Goal: Task Accomplishment & Management: Manage account settings

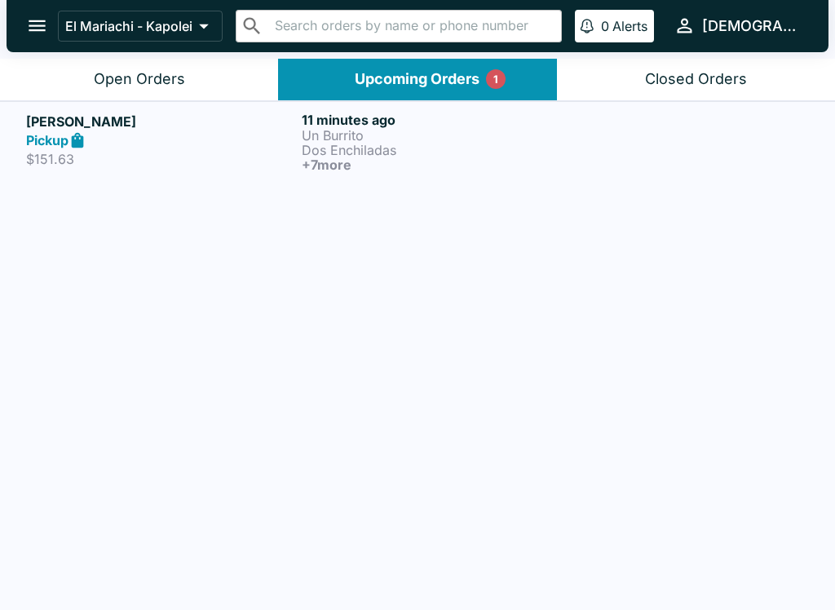
click at [331, 139] on p "Un Burrito" at bounding box center [436, 135] width 269 height 15
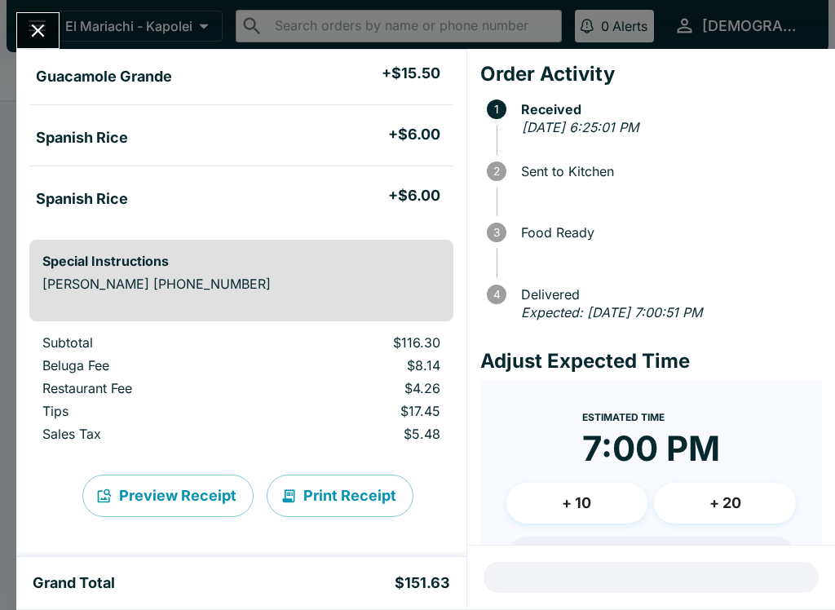
scroll to position [650, 0]
click at [36, 32] on icon "Close" at bounding box center [38, 30] width 13 height 13
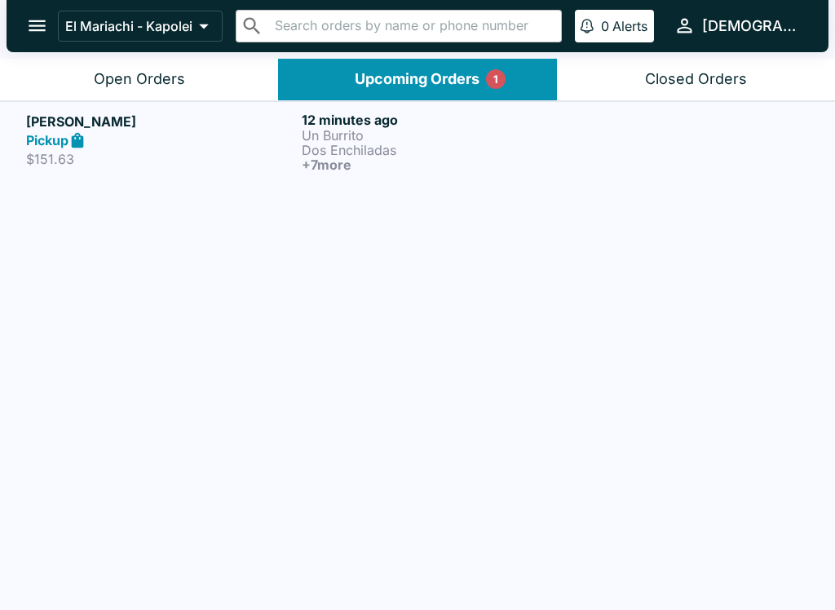
click at [114, 73] on div "Open Orders" at bounding box center [139, 79] width 91 height 19
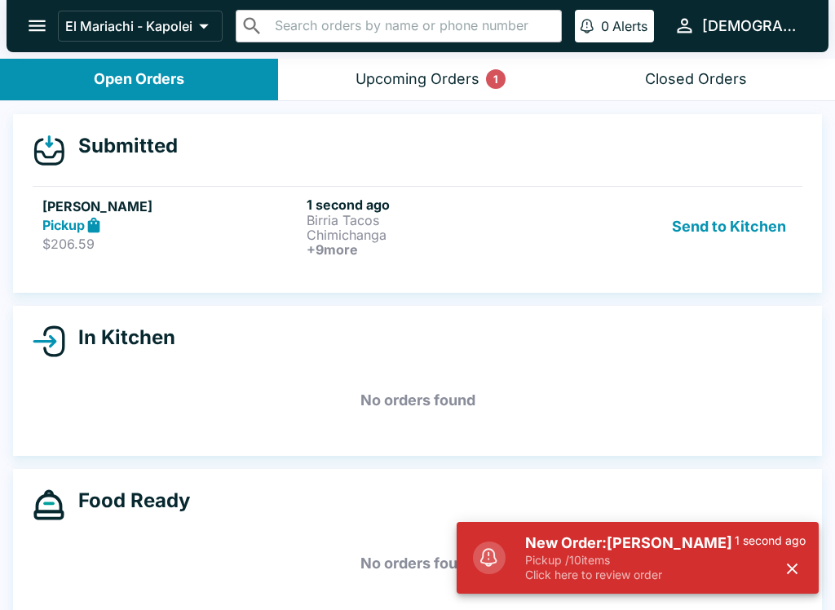
click at [245, 231] on div "Pickup" at bounding box center [171, 225] width 258 height 19
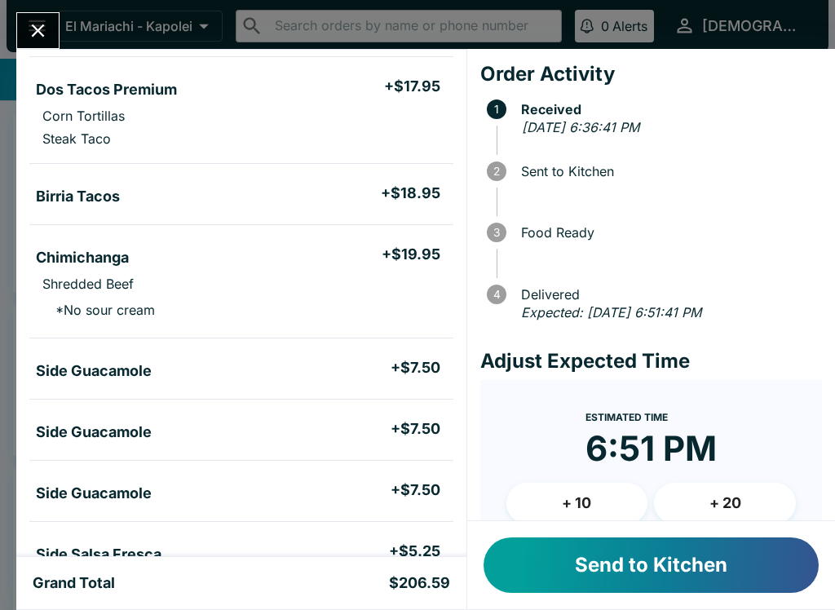
scroll to position [394, 0]
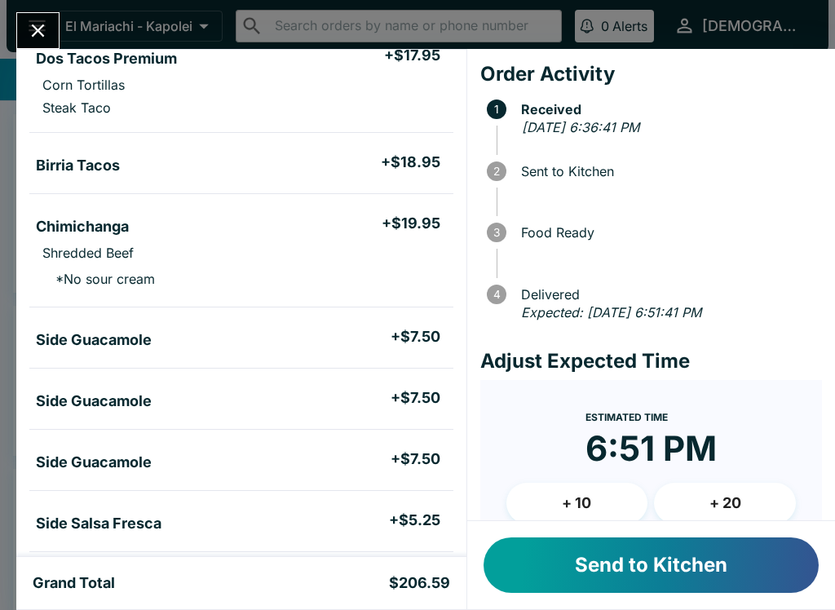
click at [548, 547] on button "Send to Kitchen" at bounding box center [650, 564] width 335 height 55
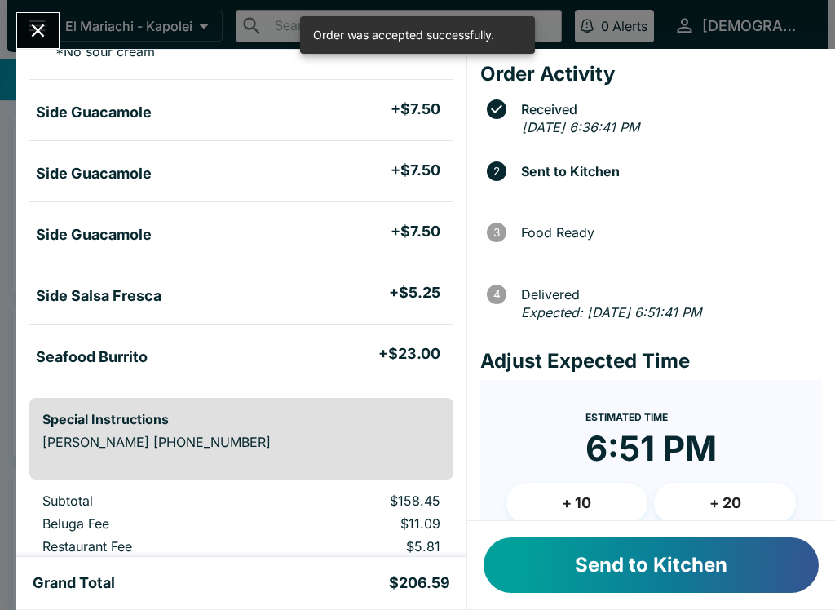
scroll to position [627, 0]
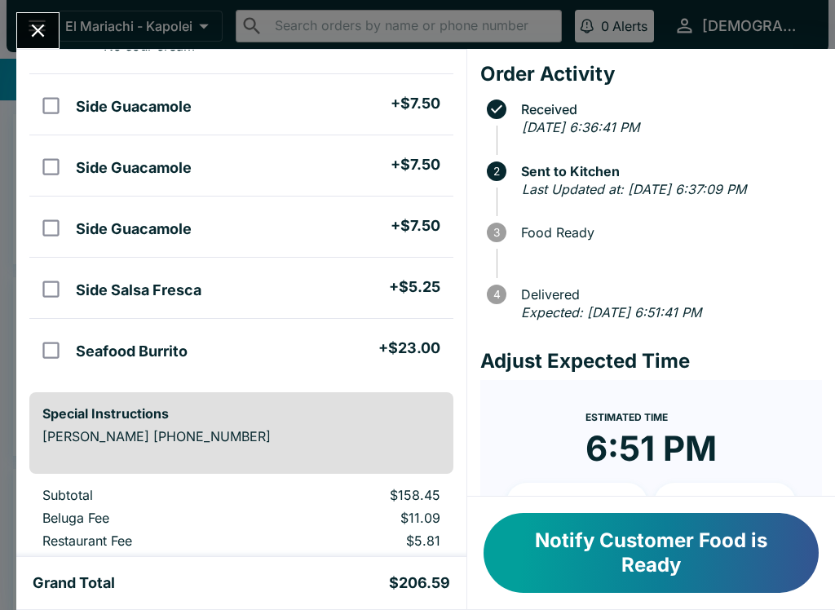
click at [46, 24] on icon "Close" at bounding box center [38, 31] width 22 height 22
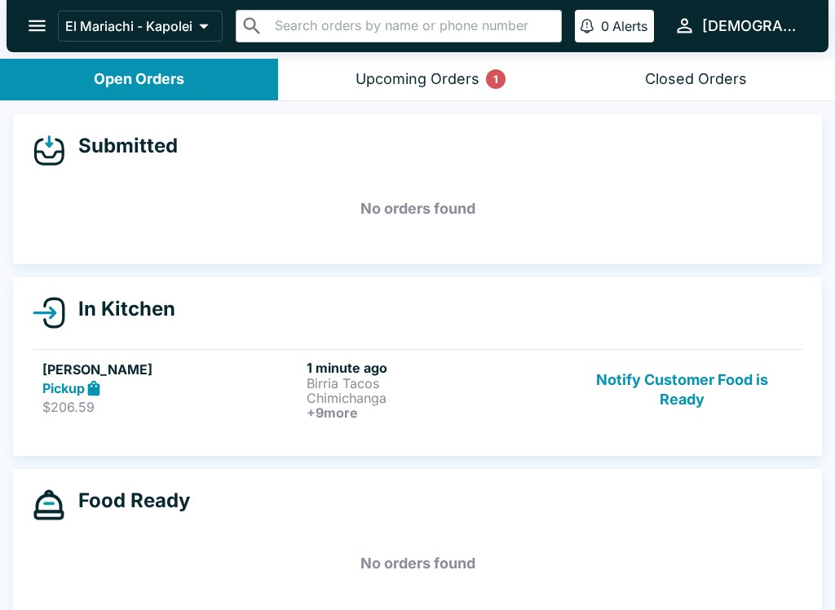
click at [334, 377] on p "Birria Tacos" at bounding box center [435, 383] width 258 height 15
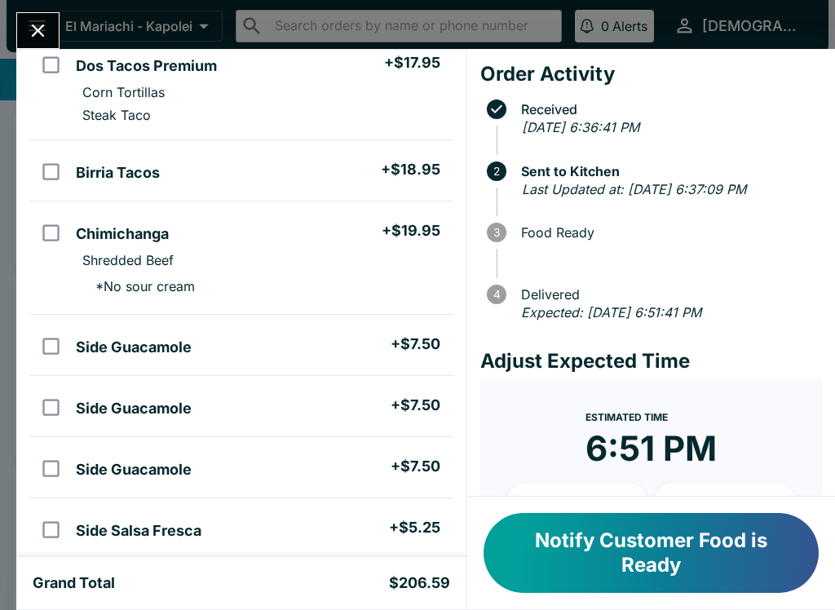
scroll to position [386, 0]
click at [36, 18] on button "Close" at bounding box center [38, 30] width 42 height 35
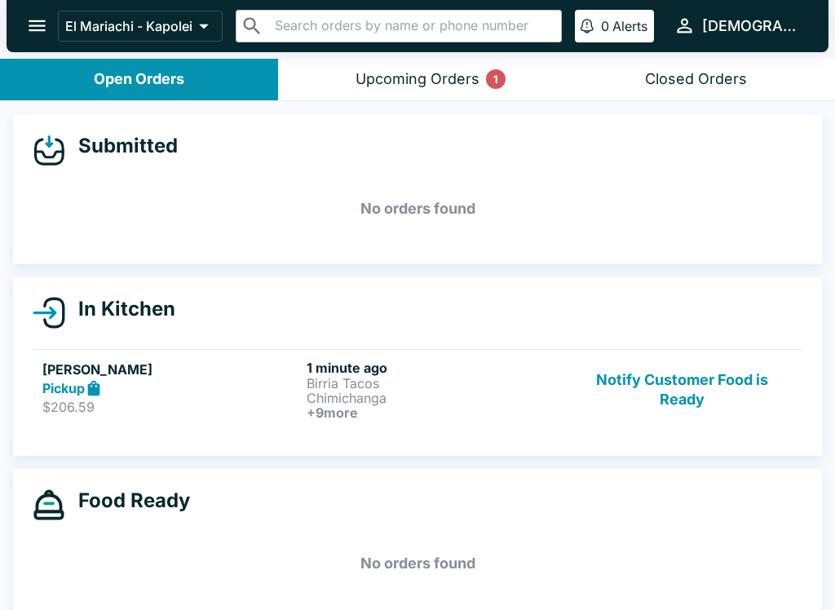
click at [460, 85] on div "Upcoming Orders 1" at bounding box center [417, 79] width 124 height 19
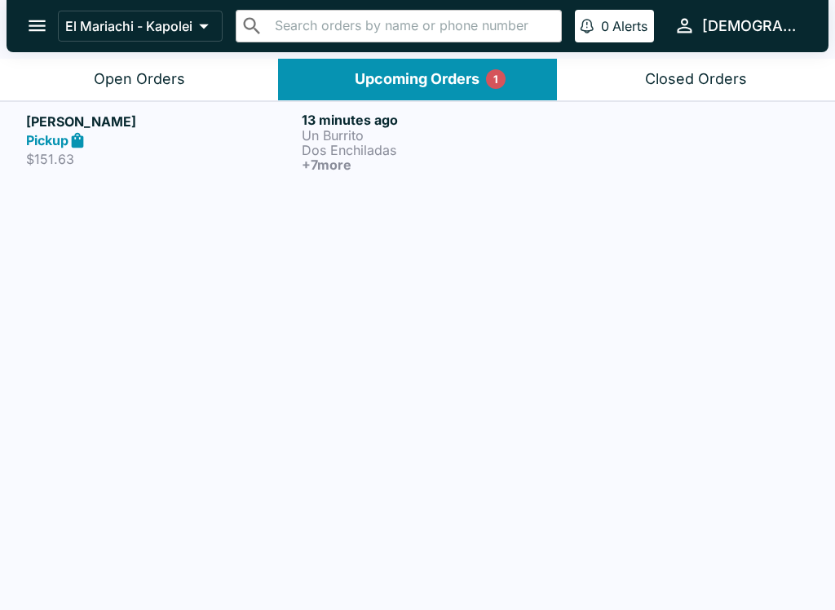
click at [308, 148] on p "Dos Enchiladas" at bounding box center [436, 150] width 269 height 15
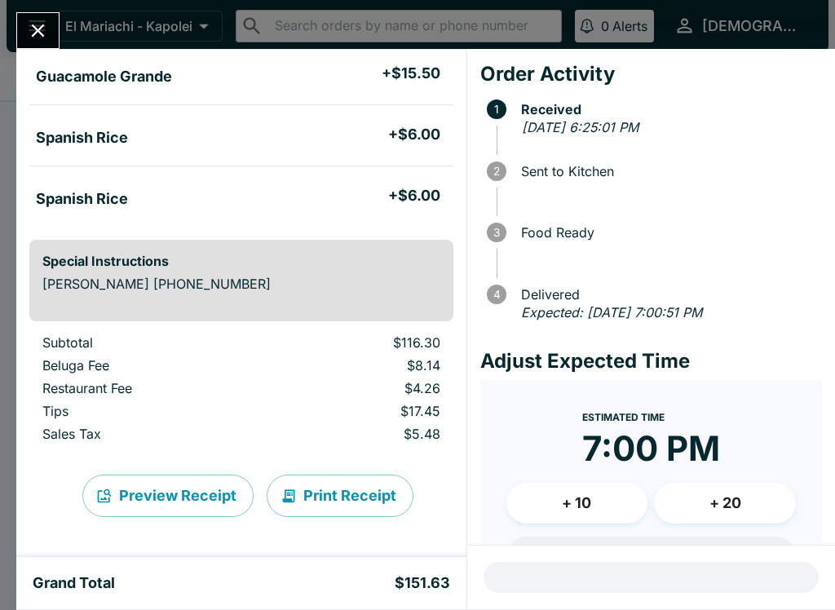
scroll to position [650, 0]
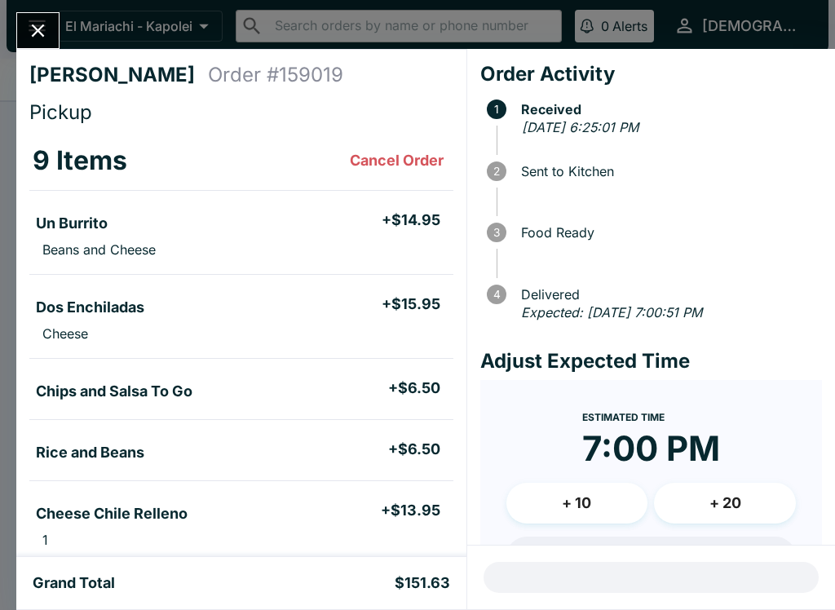
click at [49, 34] on icon "Close" at bounding box center [38, 31] width 22 height 22
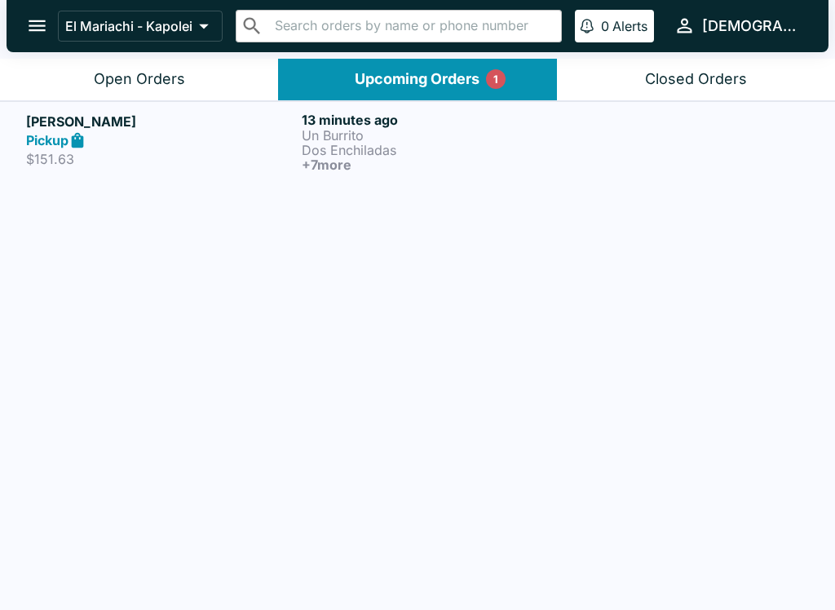
click at [195, 75] on button "Open Orders" at bounding box center [139, 80] width 278 height 42
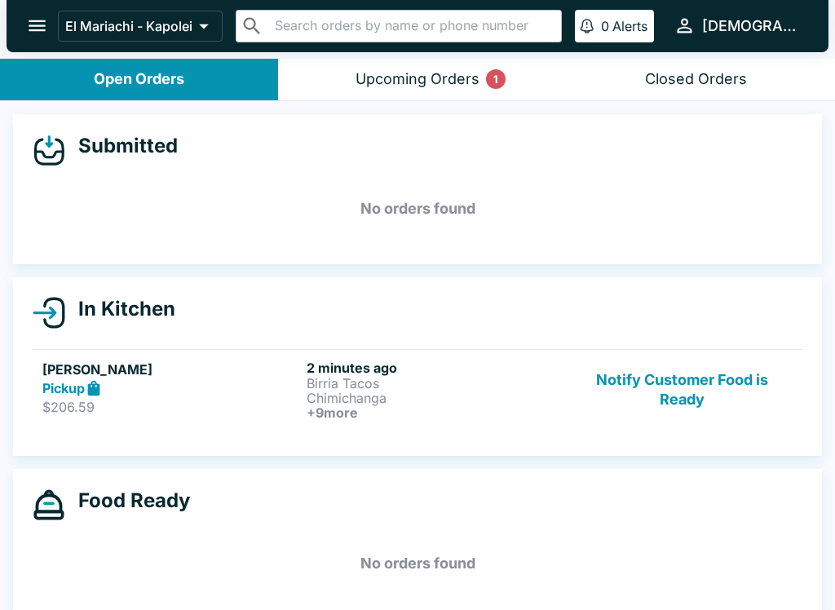
click at [404, 383] on p "Birria Tacos" at bounding box center [435, 383] width 258 height 15
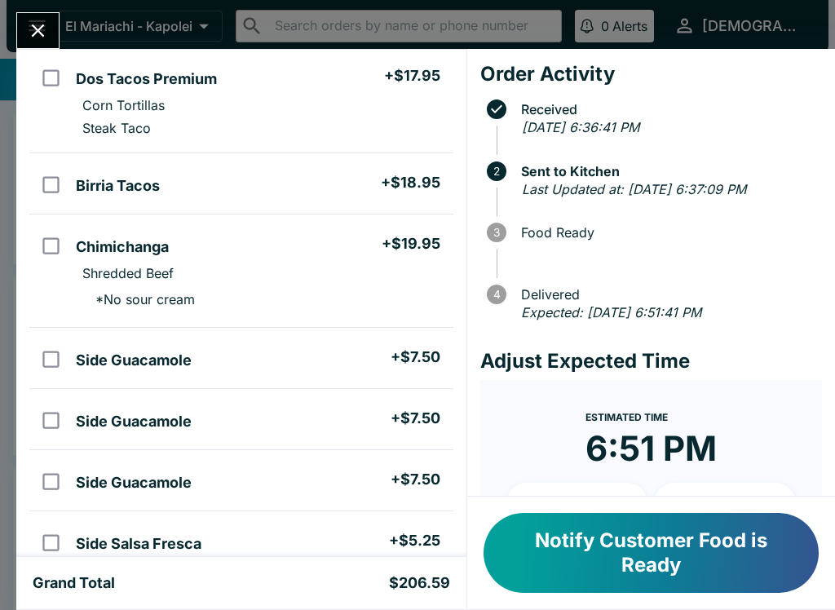
scroll to position [373, 0]
click at [55, 362] on input "orders table" at bounding box center [51, 359] width 37 height 37
checkbox input "true"
click at [49, 411] on input "orders table" at bounding box center [51, 420] width 37 height 37
checkbox input "true"
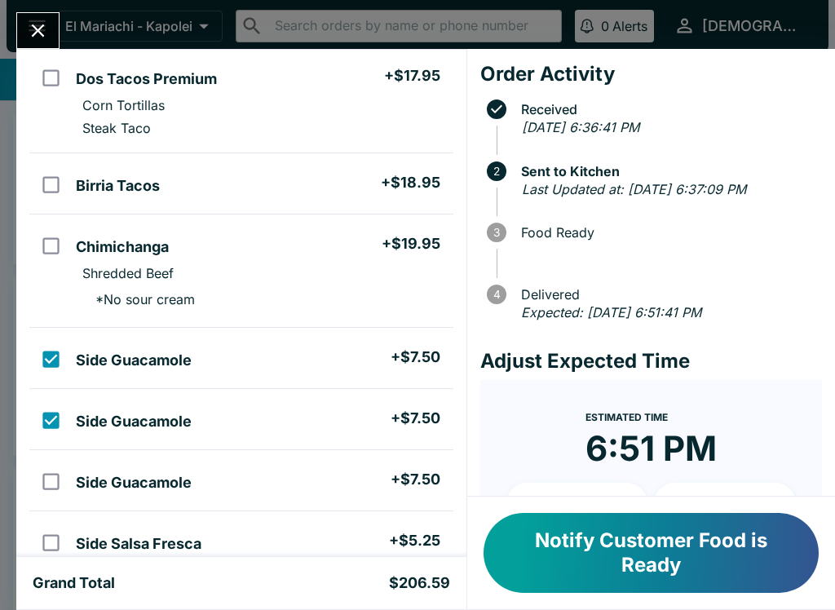
click at [44, 469] on input "orders table" at bounding box center [51, 481] width 37 height 37
checkbox input "true"
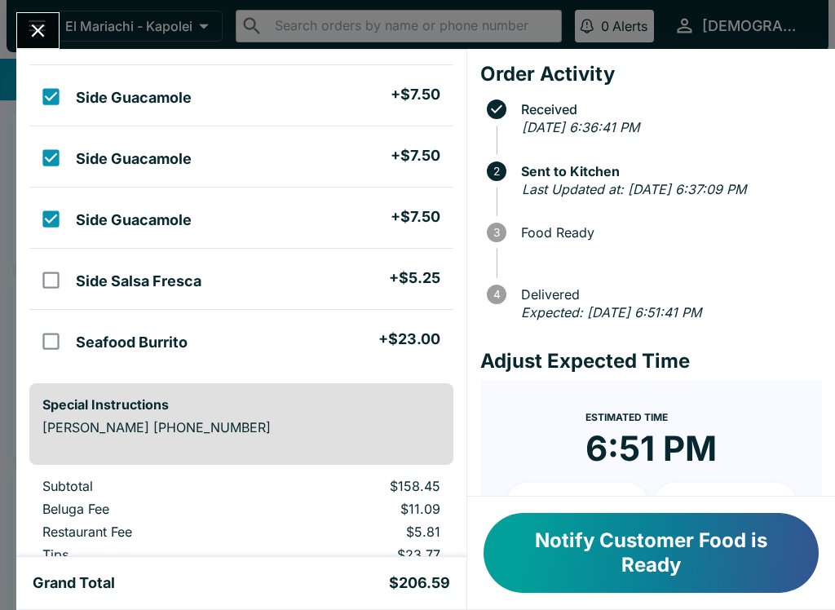
scroll to position [637, 0]
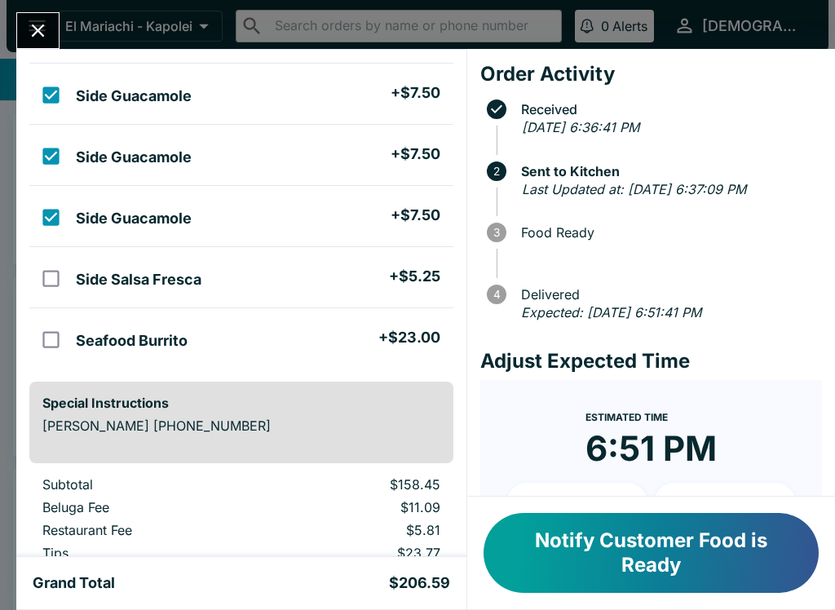
click at [45, 271] on input "orders table" at bounding box center [51, 278] width 37 height 37
click at [44, 271] on input "orders table" at bounding box center [51, 278] width 37 height 37
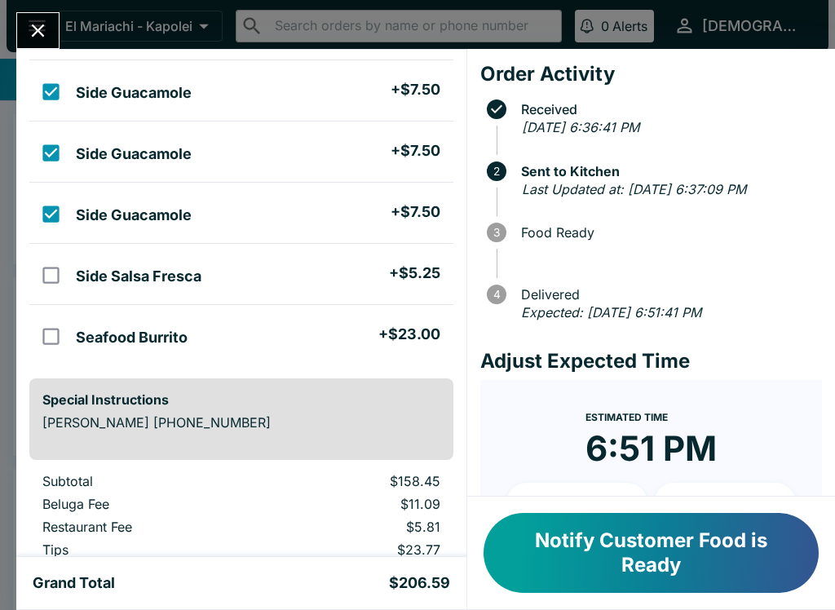
click at [44, 269] on input "orders table" at bounding box center [51, 275] width 37 height 37
checkbox input "true"
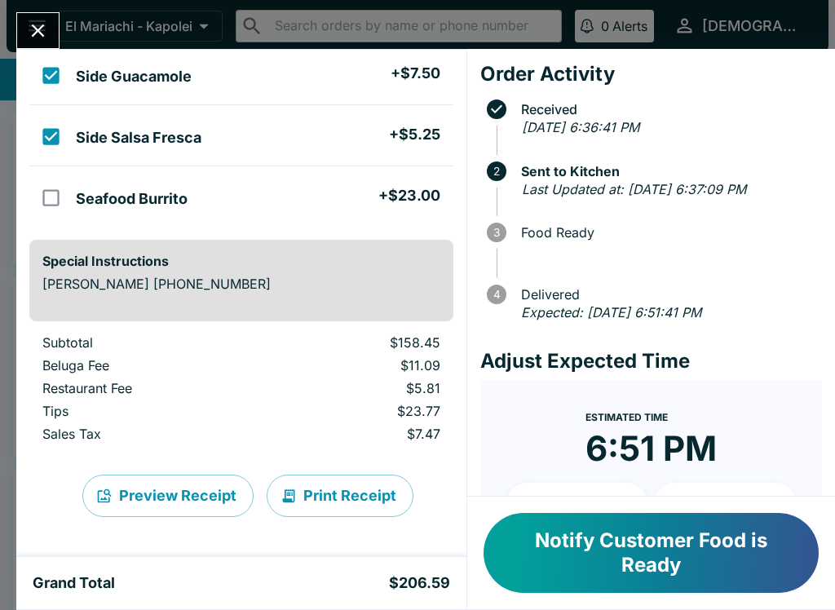
scroll to position [779, 0]
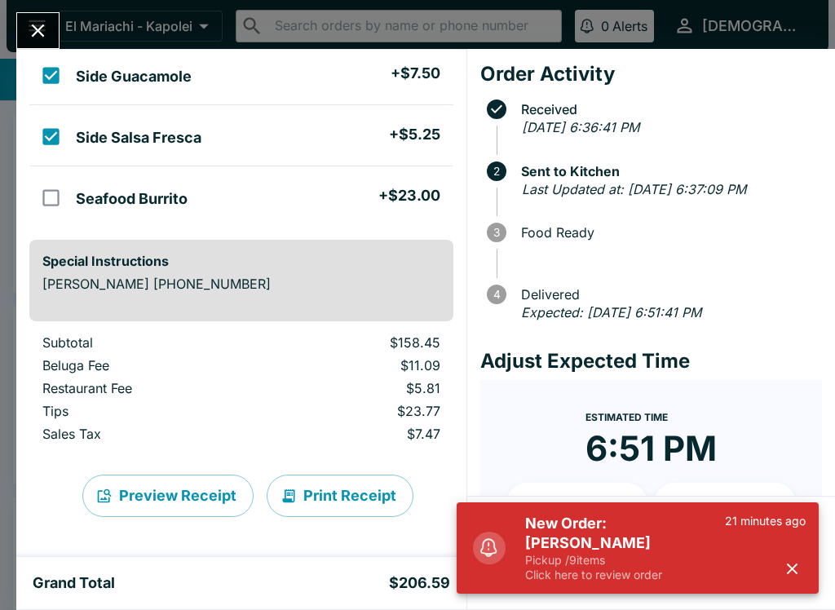
click at [576, 546] on h5 "New Order: [PERSON_NAME]" at bounding box center [625, 532] width 200 height 39
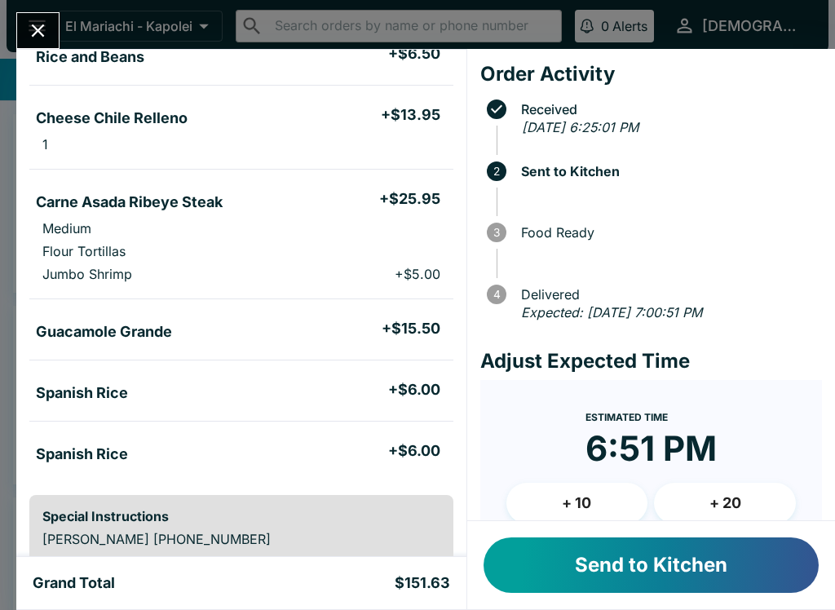
scroll to position [394, 0]
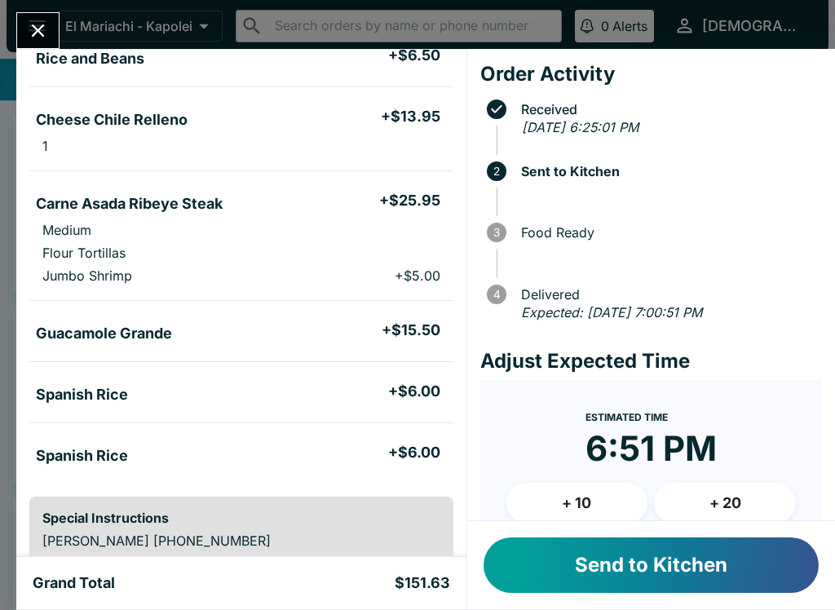
click at [557, 566] on button "Send to Kitchen" at bounding box center [650, 564] width 335 height 55
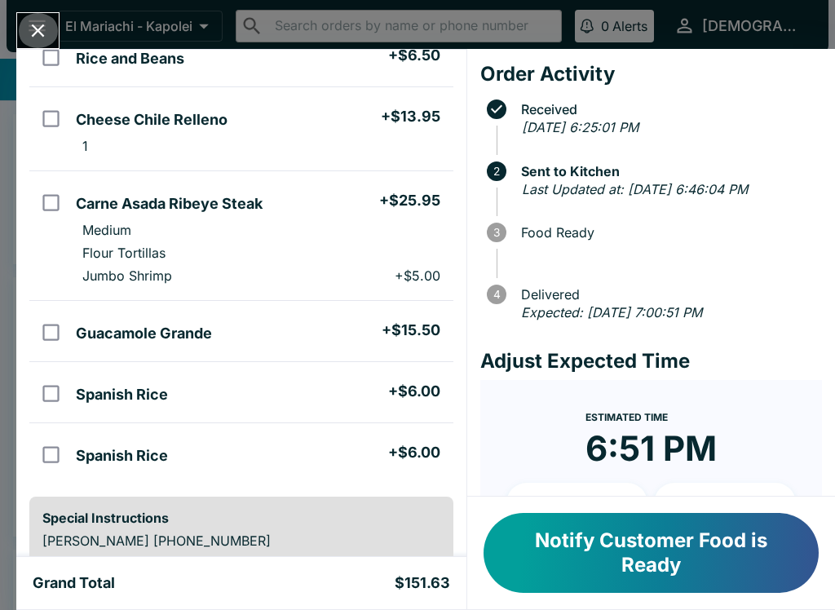
click at [44, 44] on button "Close" at bounding box center [38, 30] width 42 height 35
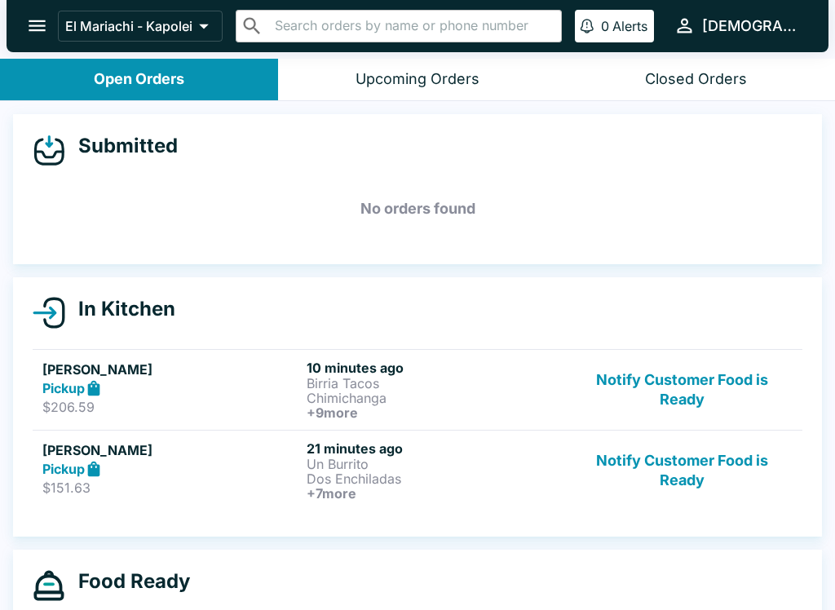
click at [322, 382] on p "Birria Tacos" at bounding box center [435, 383] width 258 height 15
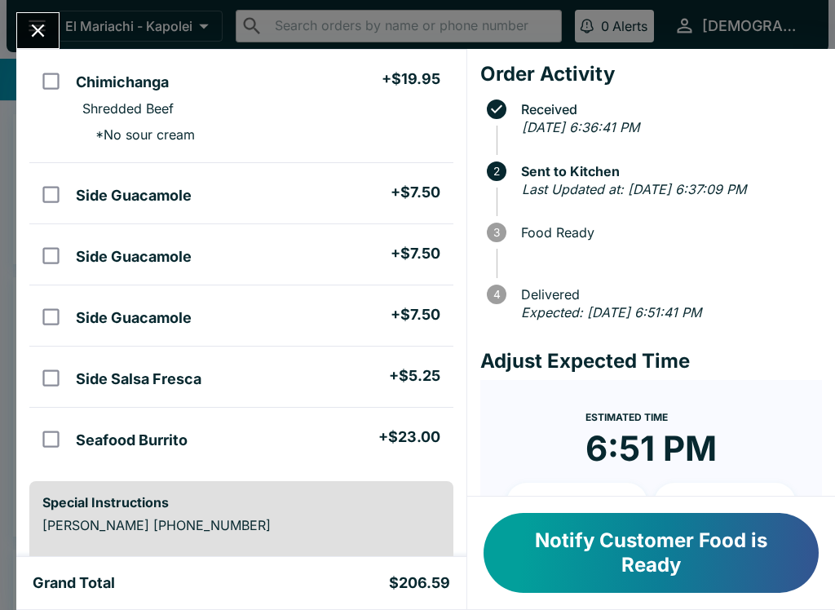
scroll to position [534, 0]
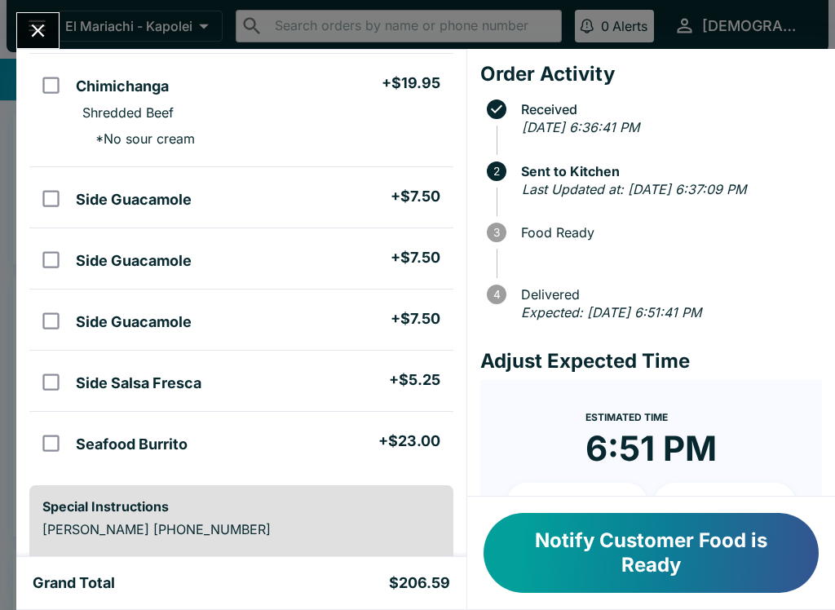
click at [42, 193] on input "orders table" at bounding box center [51, 198] width 37 height 37
checkbox input "true"
click at [41, 272] on input "orders table" at bounding box center [51, 259] width 37 height 37
checkbox input "true"
click at [52, 323] on input "orders table" at bounding box center [51, 320] width 37 height 37
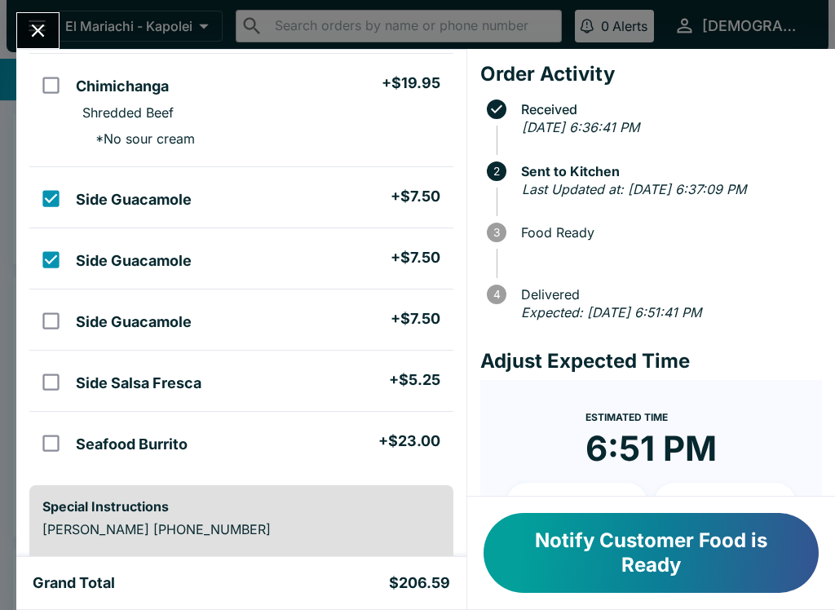
checkbox input "true"
click at [53, 377] on input "orders table" at bounding box center [51, 382] width 37 height 37
checkbox input "true"
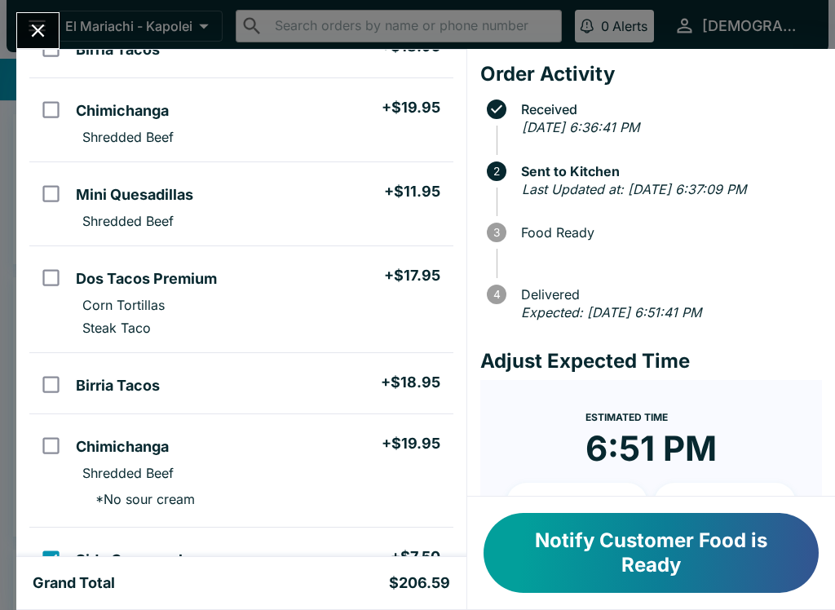
scroll to position [174, 0]
click at [51, 193] on input "orders table" at bounding box center [51, 192] width 37 height 37
checkbox input "true"
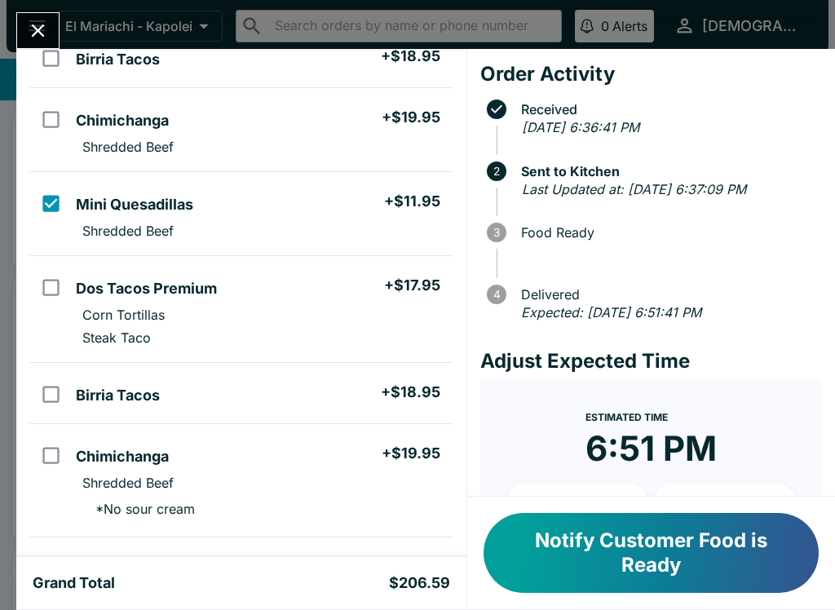
scroll to position [165, 0]
click at [43, 286] on input "orders table" at bounding box center [51, 286] width 37 height 37
checkbox input "true"
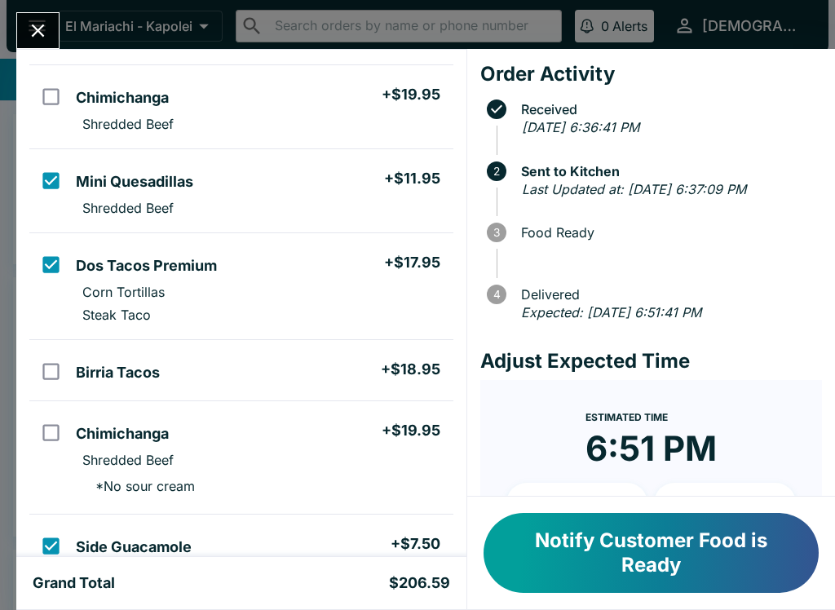
scroll to position [190, 0]
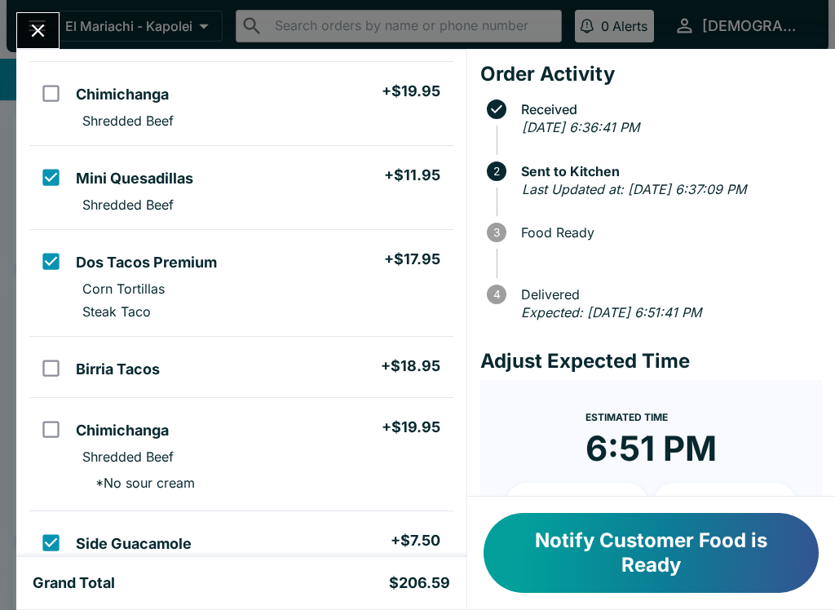
click at [46, 423] on input "orders table" at bounding box center [51, 429] width 37 height 37
checkbox input "true"
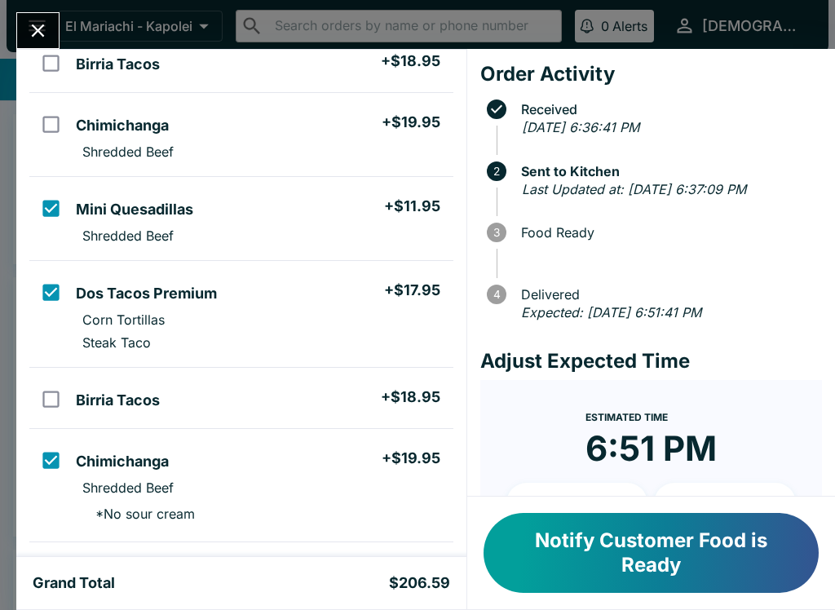
scroll to position [121, 0]
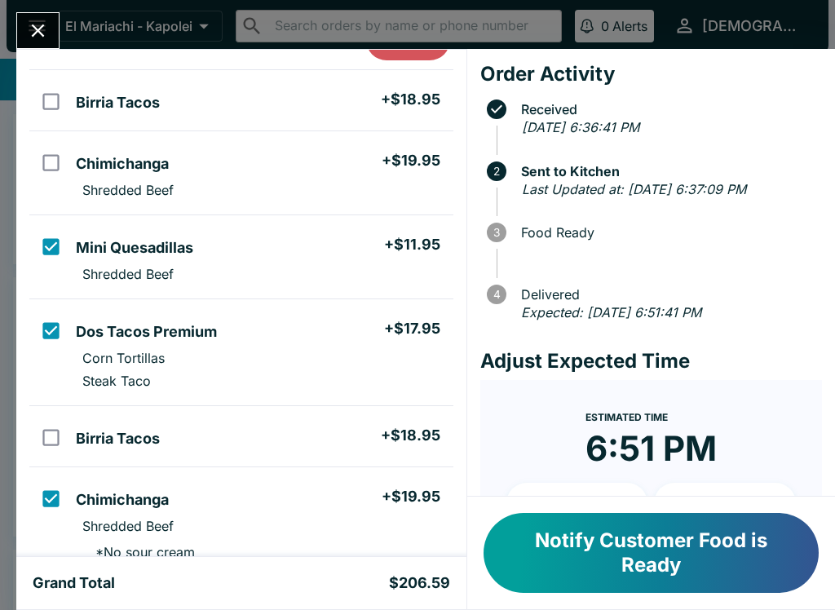
click at [50, 154] on input "orders table" at bounding box center [51, 162] width 37 height 37
checkbox input "true"
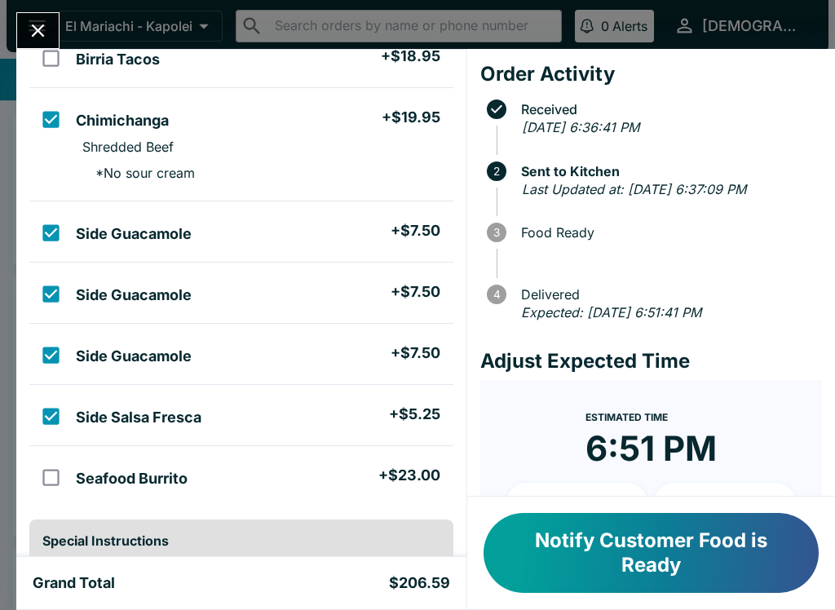
scroll to position [509, 0]
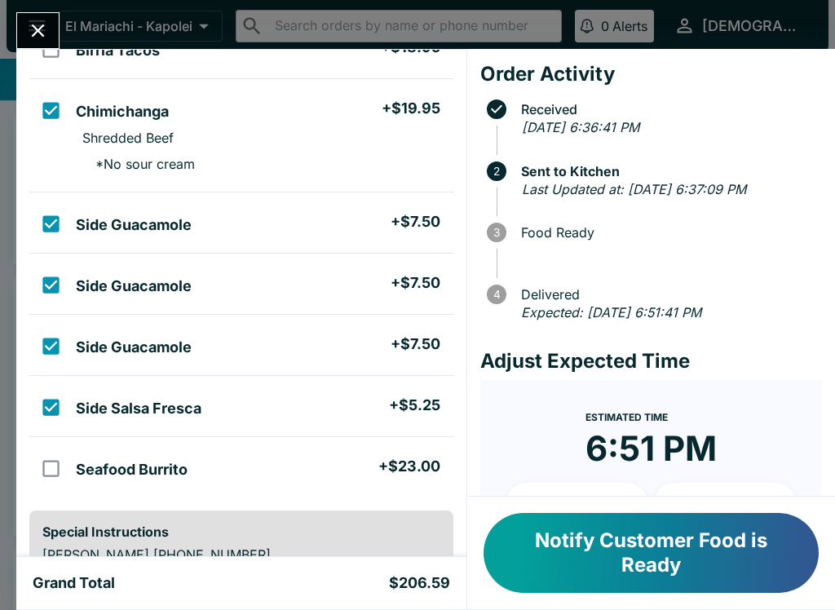
click at [122, 453] on li "Seafood Burrito + $23.00" at bounding box center [260, 467] width 383 height 34
checkbox input "true"
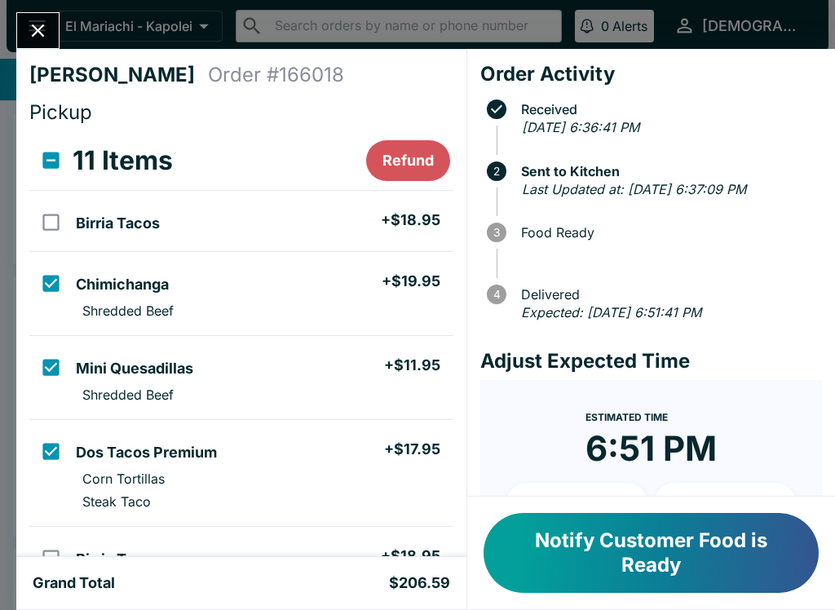
scroll to position [0, 0]
click at [53, 164] on input "select all" at bounding box center [51, 160] width 37 height 37
checkbox input "true"
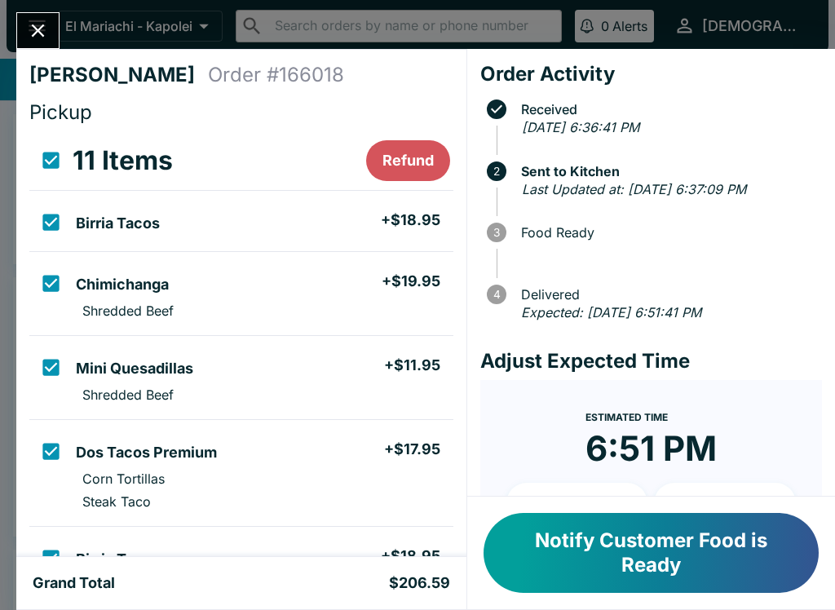
click at [54, 170] on input "select all" at bounding box center [51, 160] width 37 height 37
checkbox input "false"
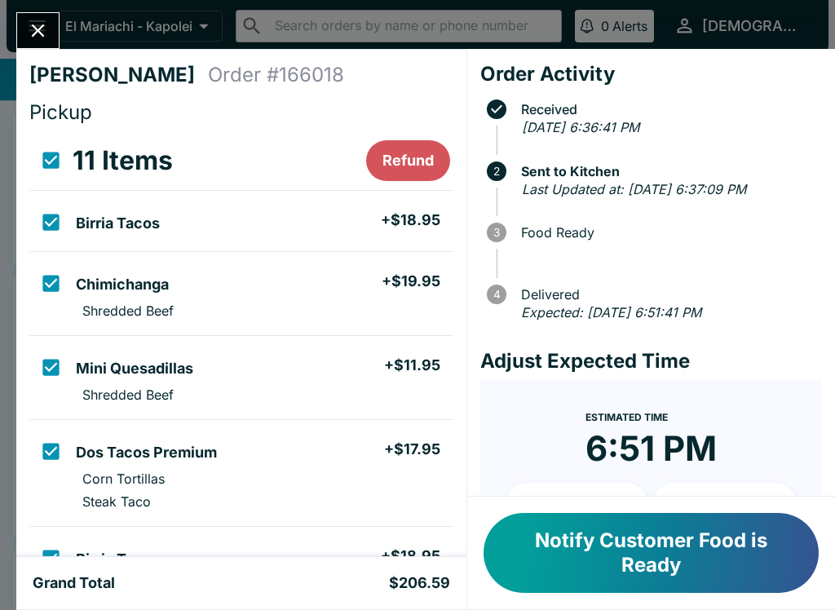
checkbox input "false"
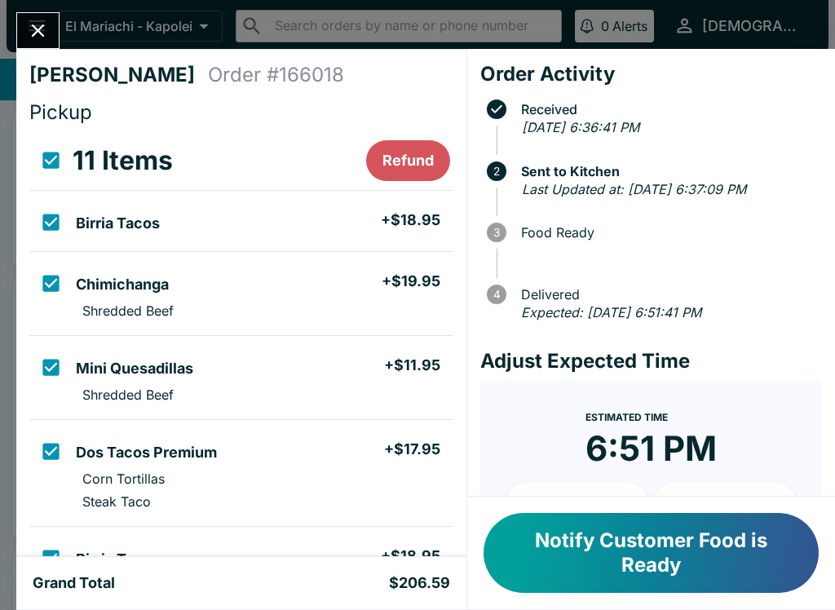
checkbox input "false"
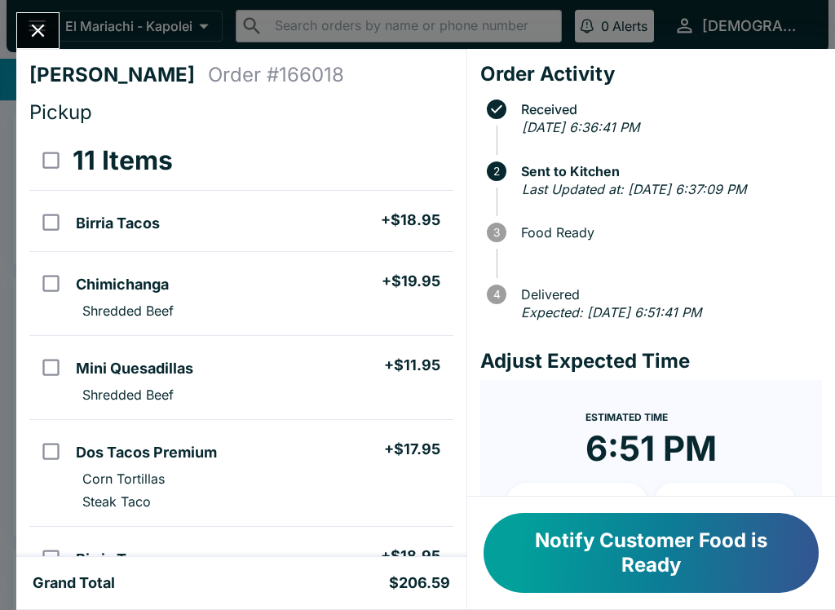
click at [566, 540] on button "Notify Customer Food is Ready" at bounding box center [650, 553] width 335 height 80
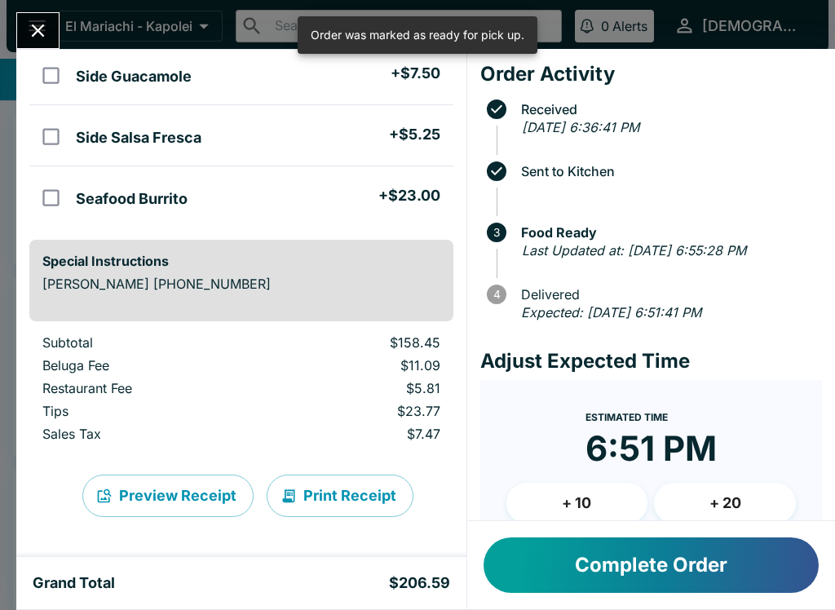
scroll to position [779, 0]
click at [41, 39] on icon "Close" at bounding box center [38, 31] width 22 height 22
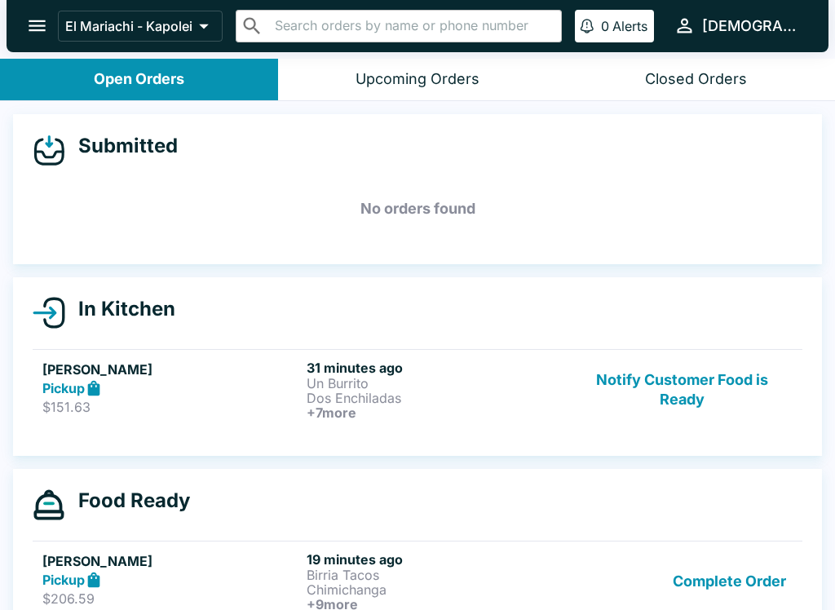
click at [484, 401] on p "Dos Enchiladas" at bounding box center [435, 397] width 258 height 15
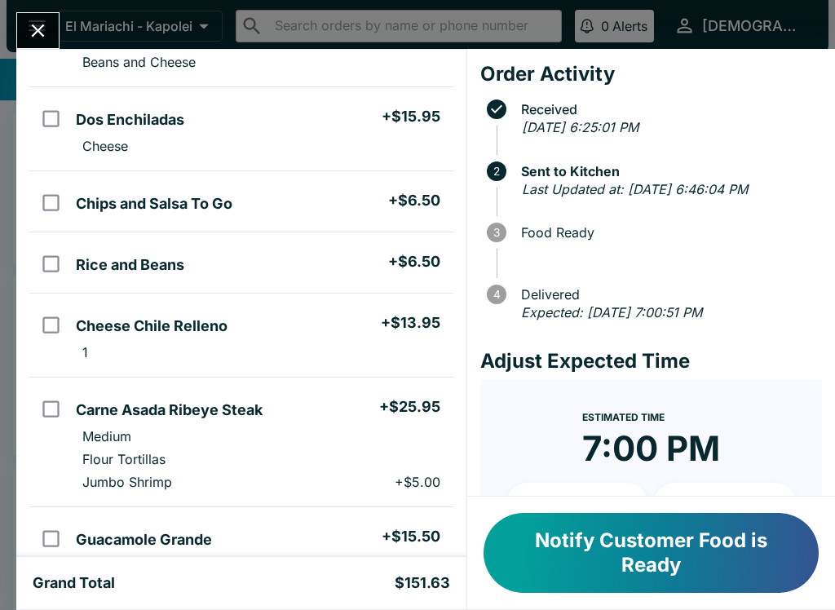
scroll to position [223, 0]
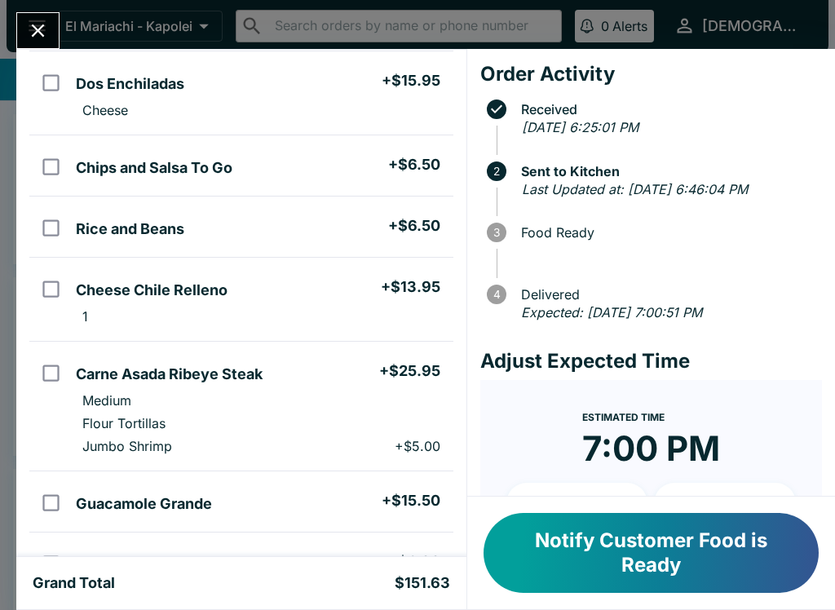
click at [171, 504] on h5 "Guacamole Grande" at bounding box center [144, 504] width 136 height 20
checkbox input "true"
click at [218, 236] on li "Rice and Beans + $6.50" at bounding box center [260, 226] width 383 height 34
checkbox input "true"
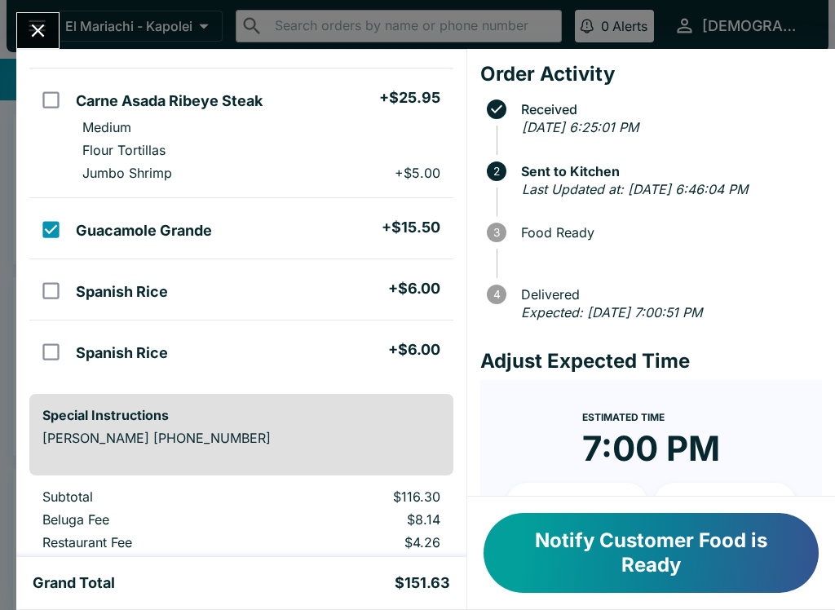
scroll to position [496, 0]
click at [114, 300] on h5 "Spanish Rice" at bounding box center [122, 292] width 92 height 20
checkbox input "true"
click at [127, 354] on h5 "Spanish Rice" at bounding box center [122, 353] width 92 height 20
checkbox input "true"
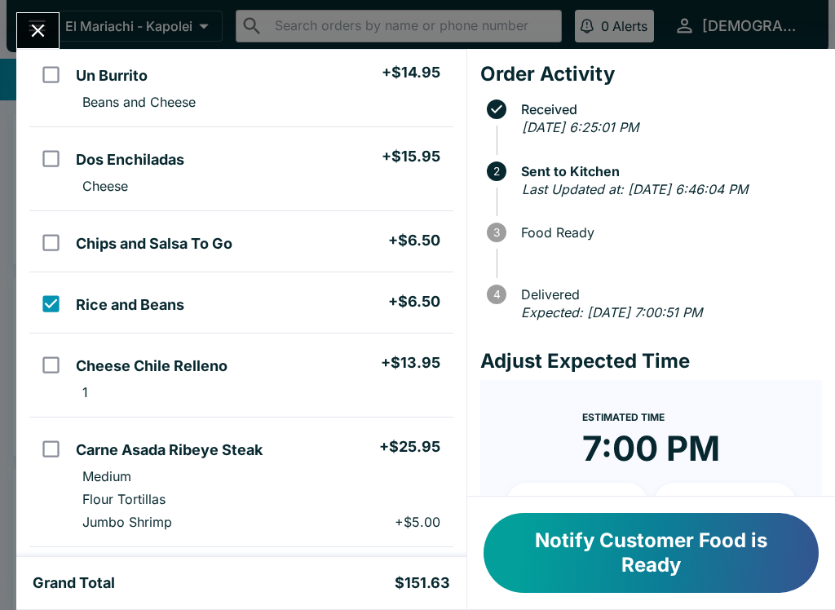
scroll to position [159, 0]
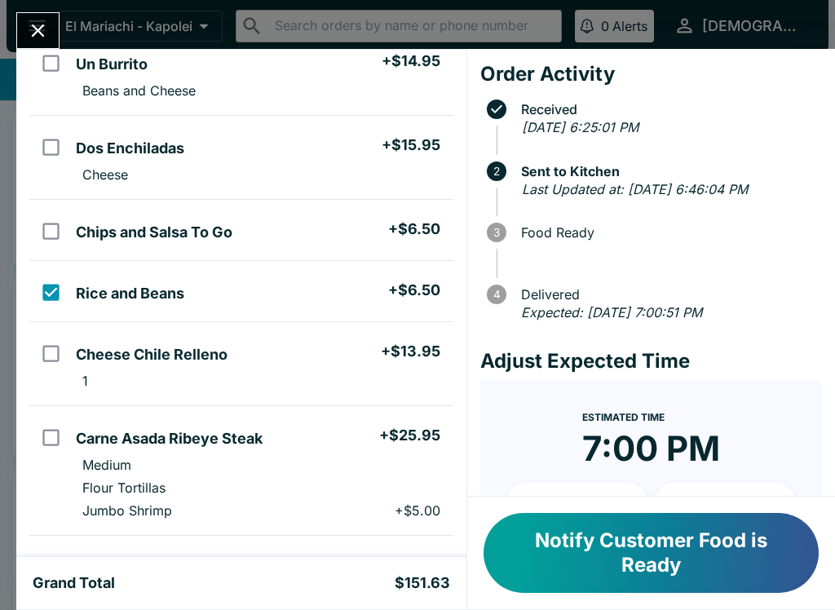
click at [67, 139] on input "orders table" at bounding box center [51, 147] width 37 height 37
checkbox input "true"
click at [174, 355] on h5 "Cheese Chile Relleno" at bounding box center [152, 355] width 152 height 20
checkbox input "true"
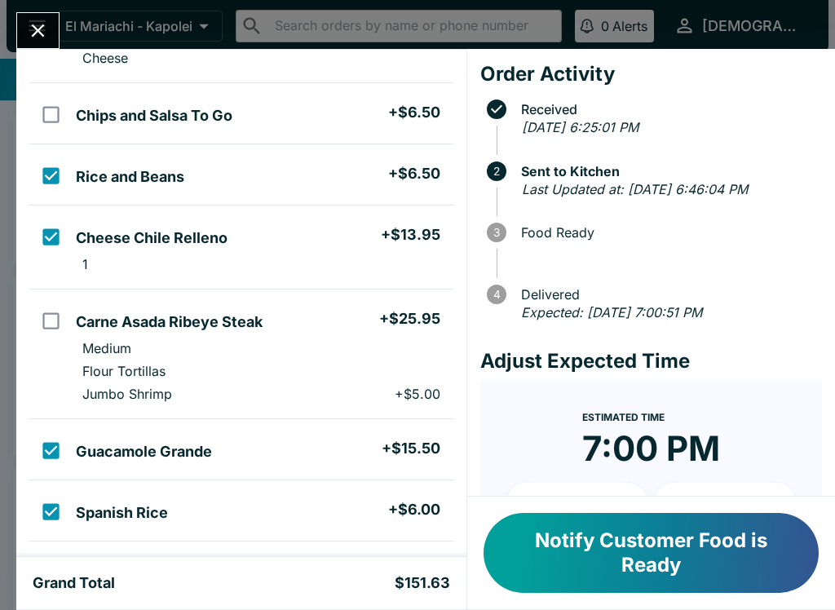
scroll to position [277, 0]
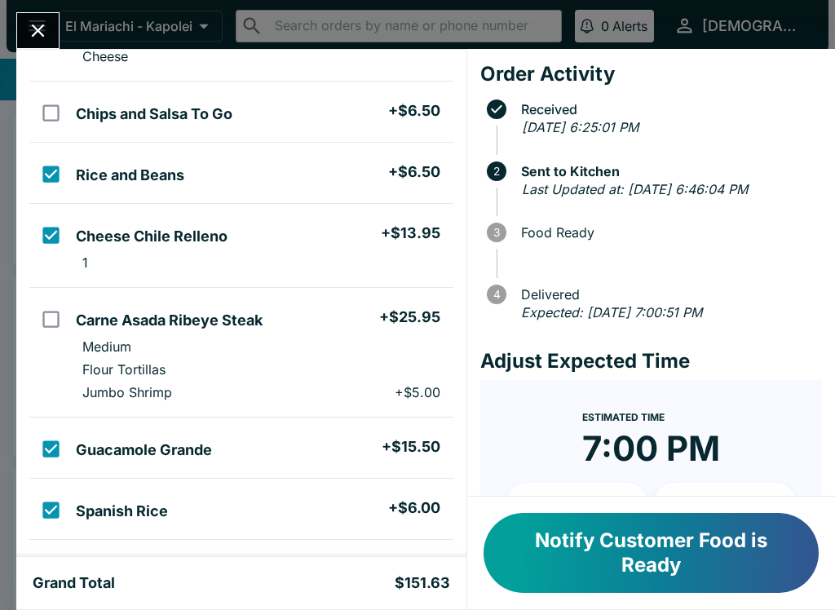
click at [45, 124] on input "orders table" at bounding box center [51, 113] width 37 height 37
checkbox input "true"
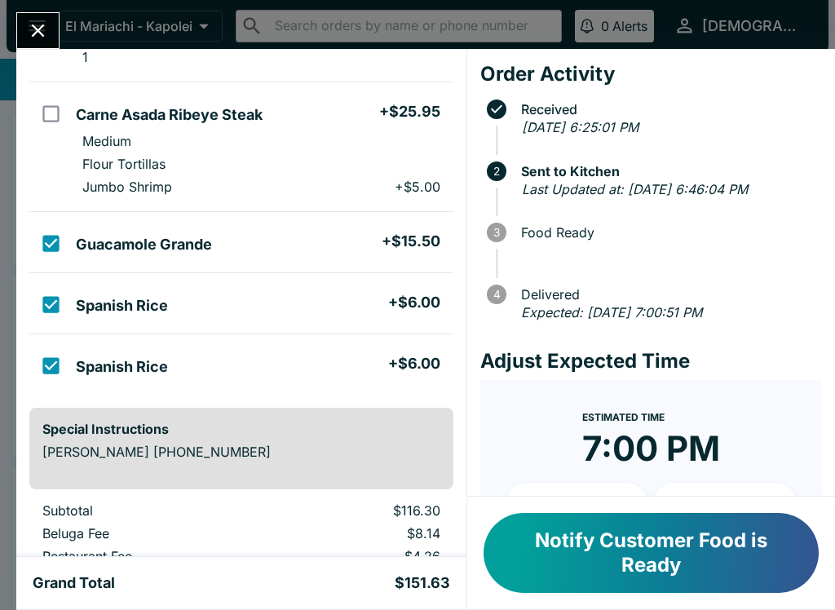
scroll to position [482, 0]
click at [41, 97] on input "orders table" at bounding box center [51, 114] width 37 height 37
checkbox input "true"
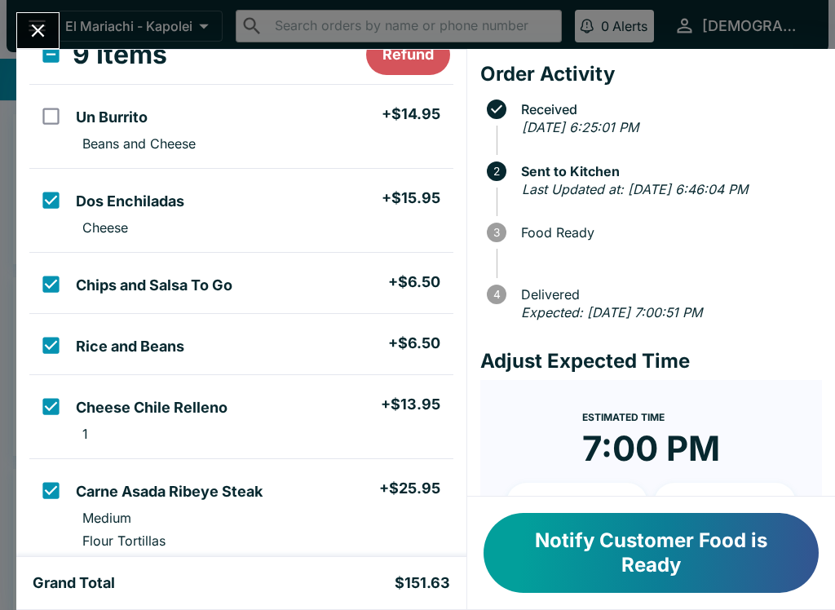
scroll to position [95, 0]
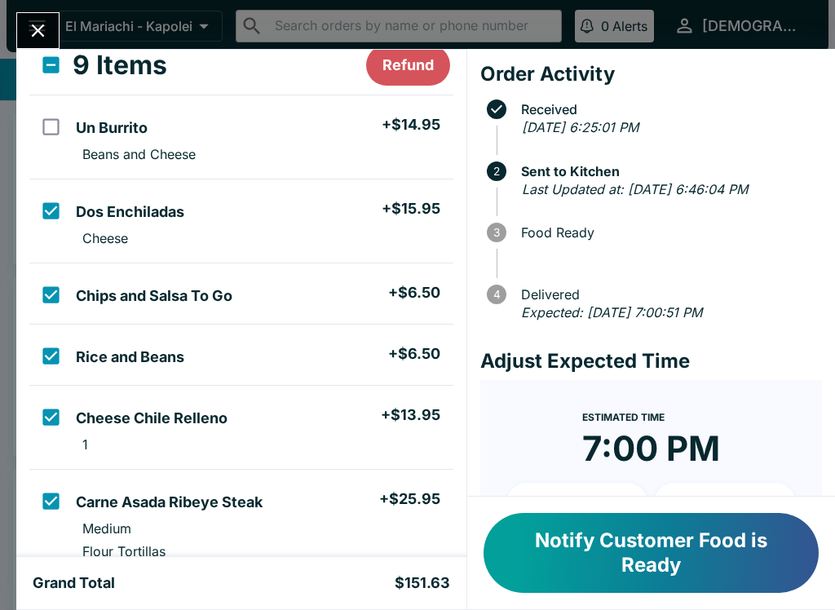
click at [51, 127] on input "orders table" at bounding box center [51, 126] width 37 height 37
checkbox input "true"
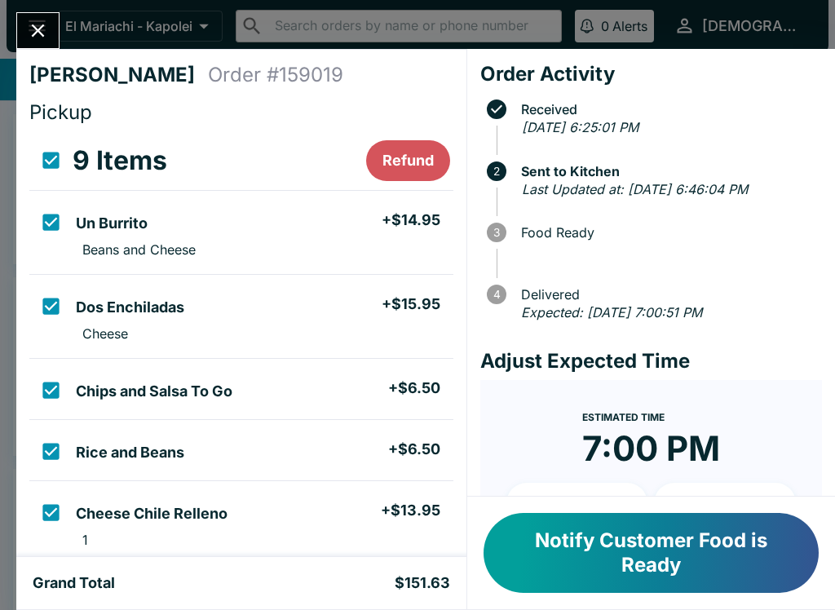
scroll to position [0, 0]
click at [43, 160] on input "select all" at bounding box center [51, 160] width 37 height 37
checkbox input "false"
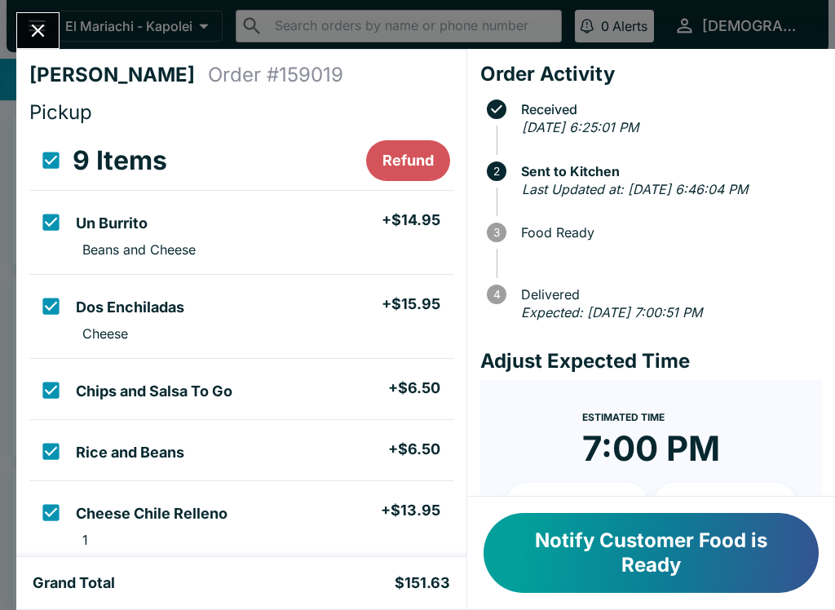
checkbox input "false"
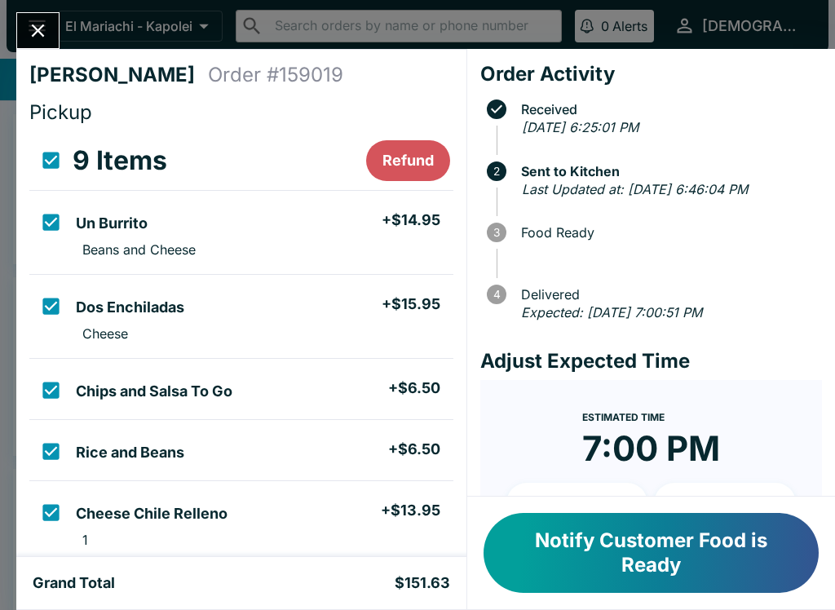
checkbox input "false"
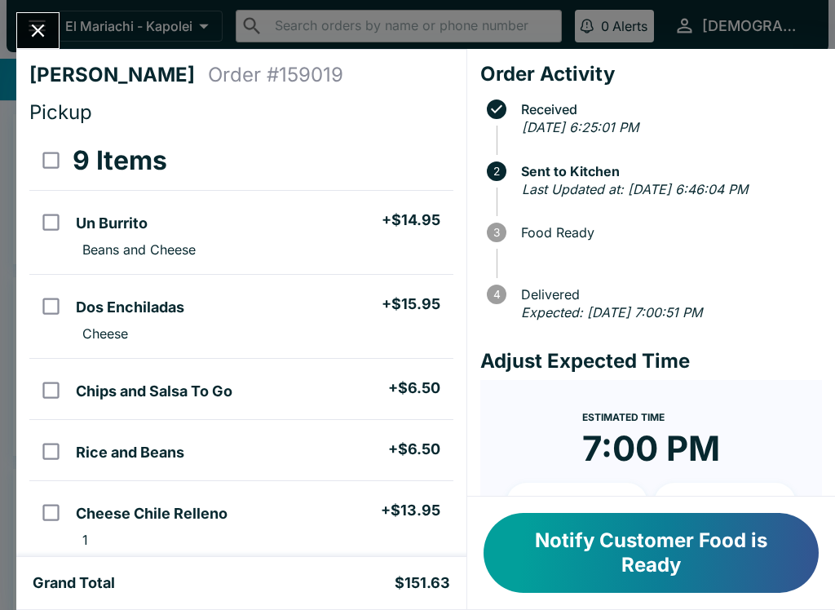
click at [619, 543] on button "Notify Customer Food is Ready" at bounding box center [650, 553] width 335 height 80
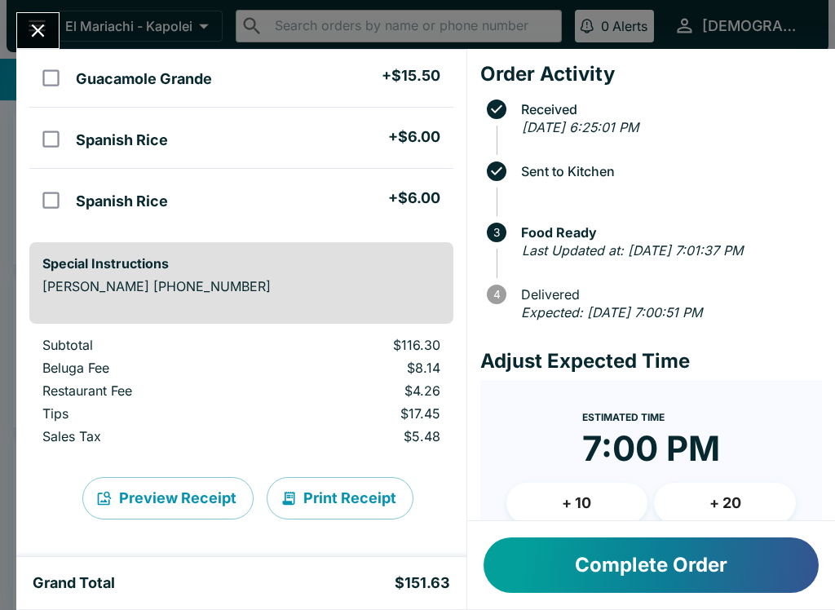
scroll to position [646, 0]
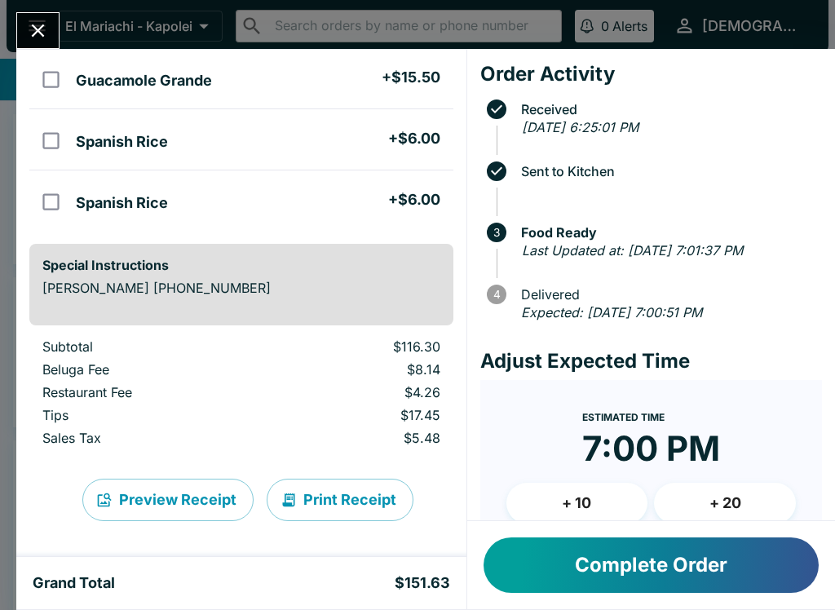
click at [585, 557] on button "Complete Order" at bounding box center [650, 564] width 335 height 55
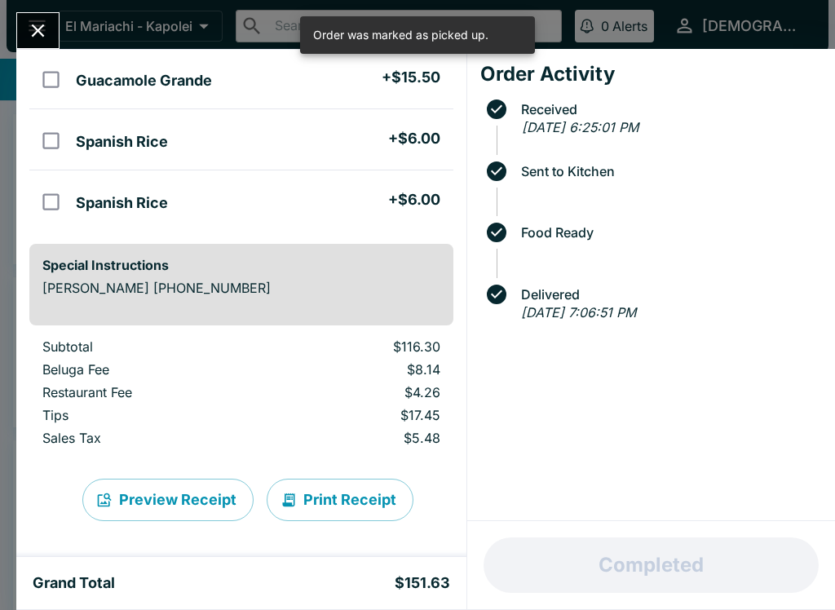
click at [45, 21] on icon "Close" at bounding box center [38, 31] width 22 height 22
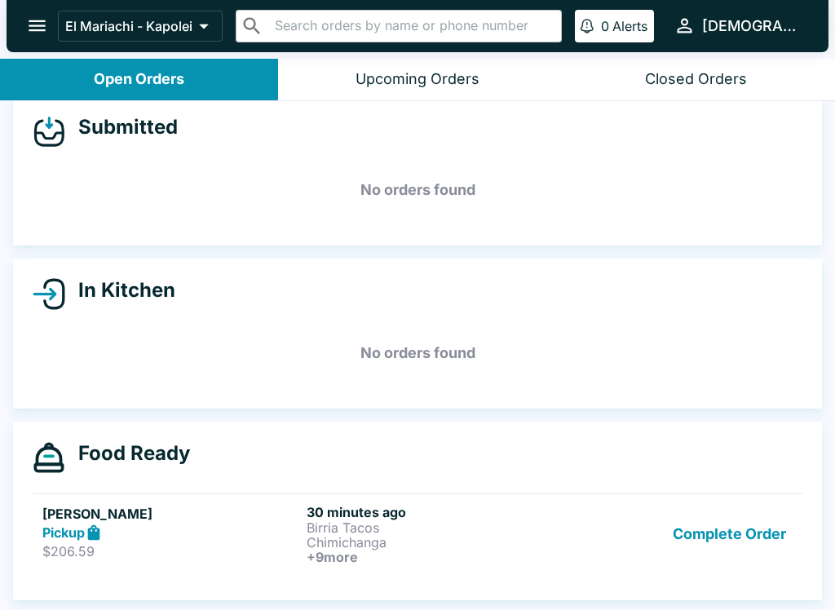
scroll to position [19, 0]
click at [310, 516] on h6 "30 minutes ago" at bounding box center [435, 512] width 258 height 16
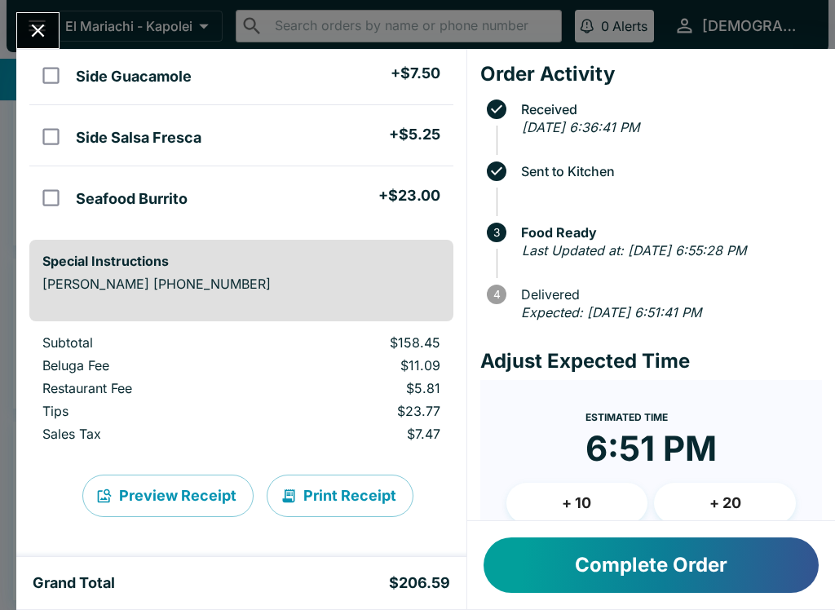
scroll to position [779, 0]
click at [27, 38] on icon "Close" at bounding box center [38, 31] width 22 height 22
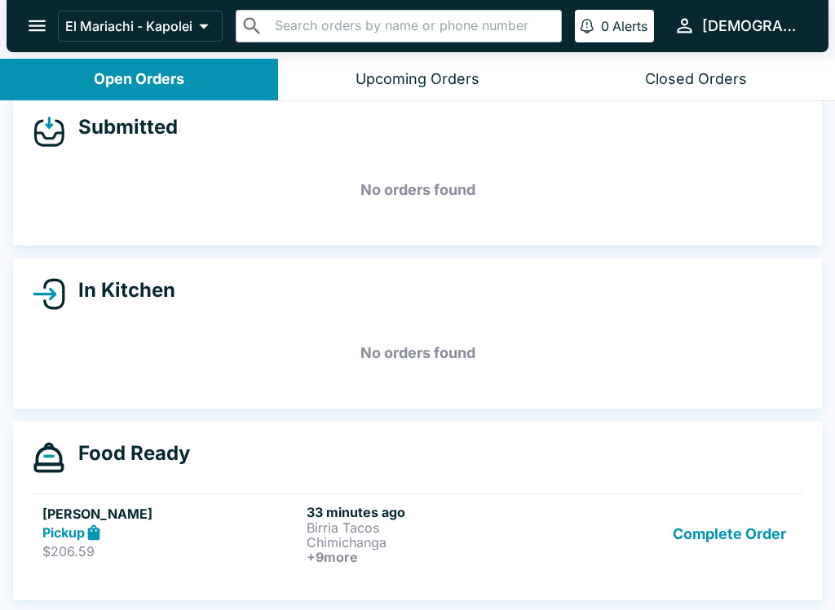
scroll to position [2, 0]
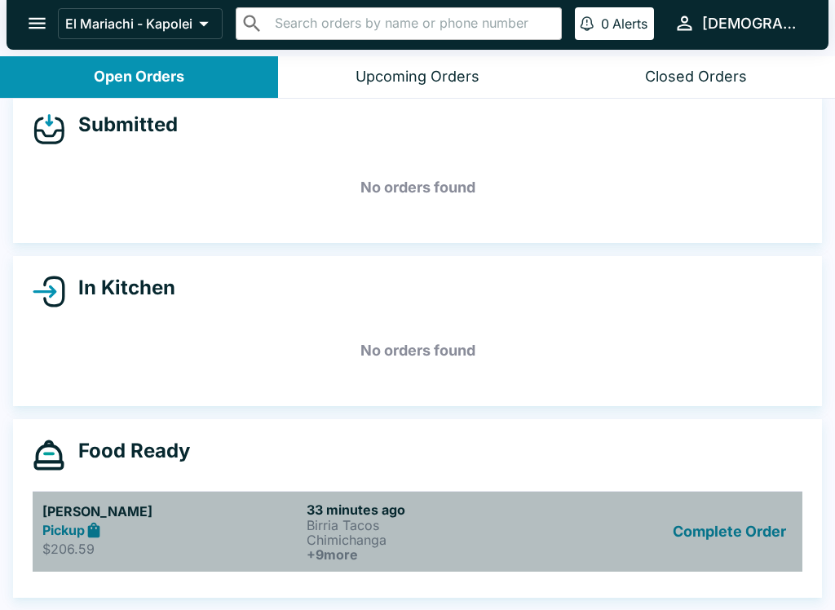
click at [357, 528] on p "Birria Tacos" at bounding box center [435, 525] width 258 height 15
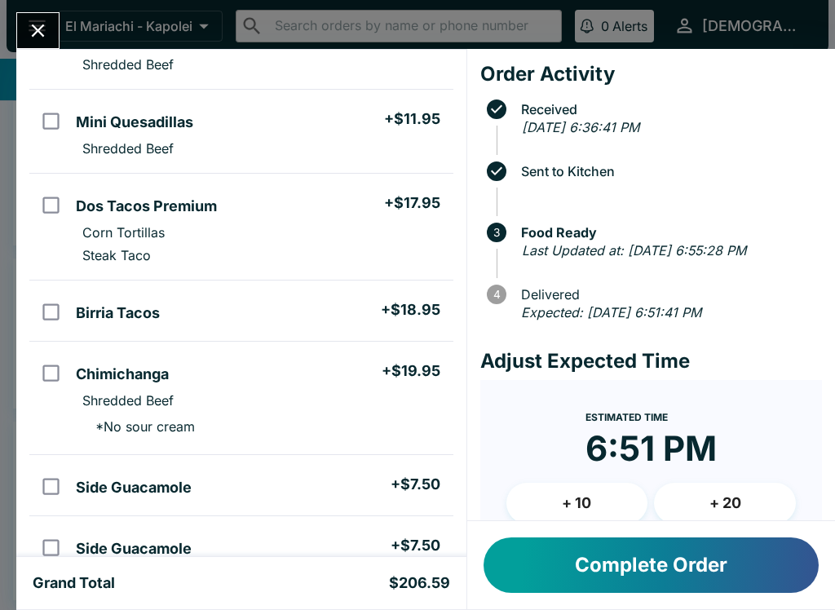
click at [32, 29] on icon "Close" at bounding box center [38, 31] width 22 height 22
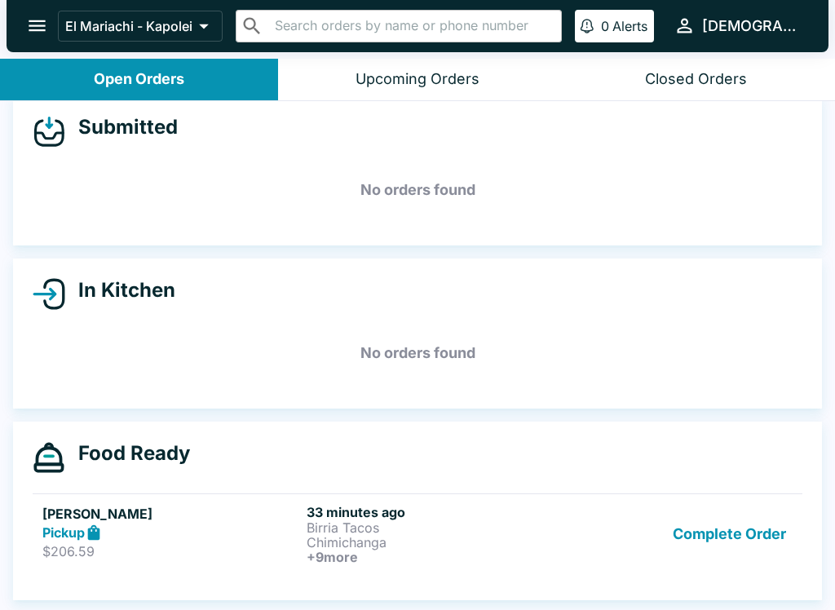
click at [725, 520] on button "Complete Order" at bounding box center [729, 534] width 126 height 60
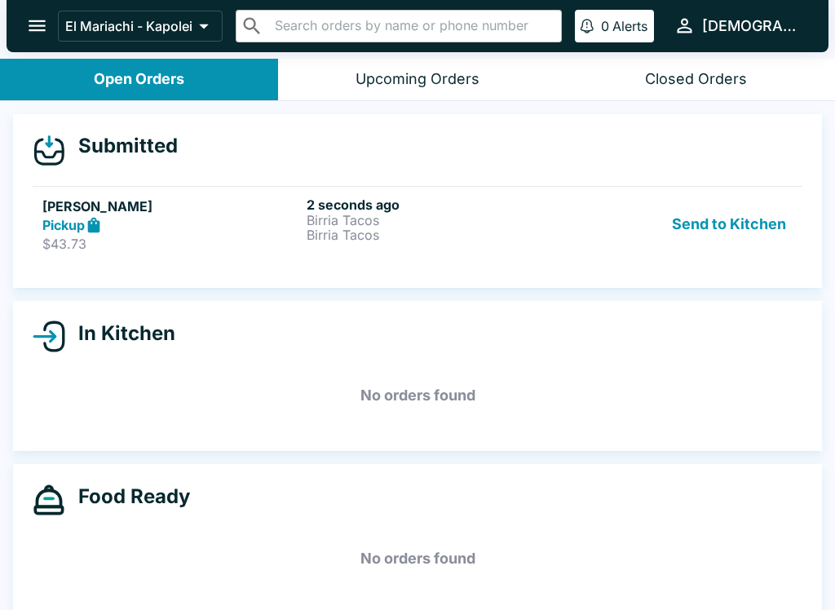
click at [394, 223] on p "Birria Tacos" at bounding box center [435, 220] width 258 height 15
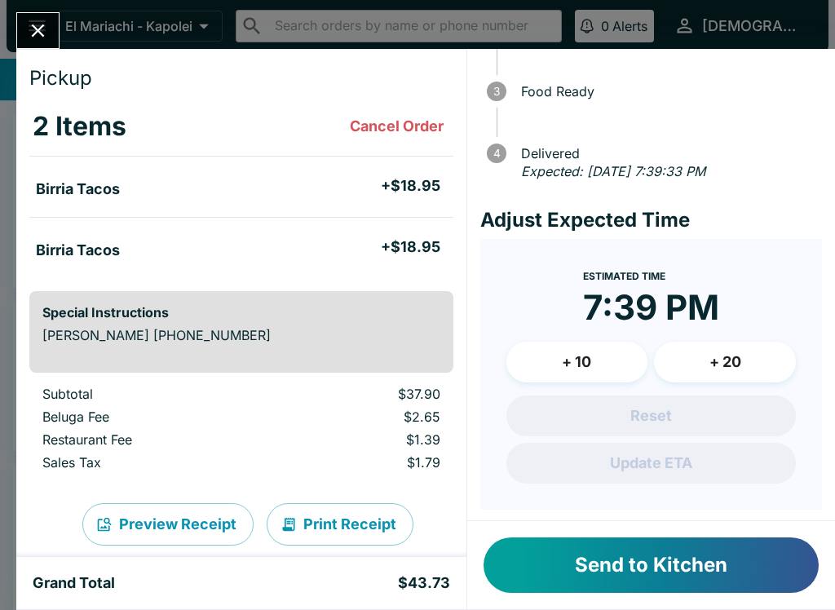
scroll to position [39, 0]
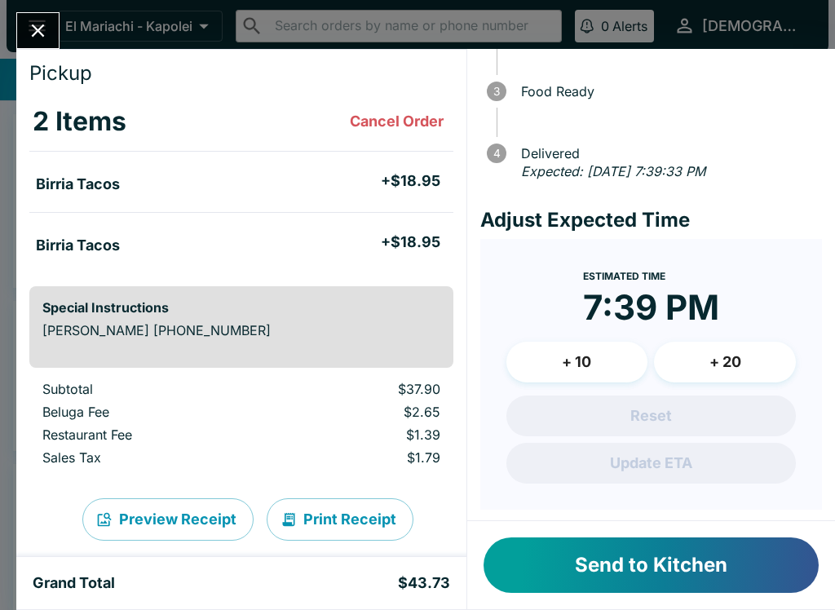
click at [661, 554] on button "Send to Kitchen" at bounding box center [650, 564] width 335 height 55
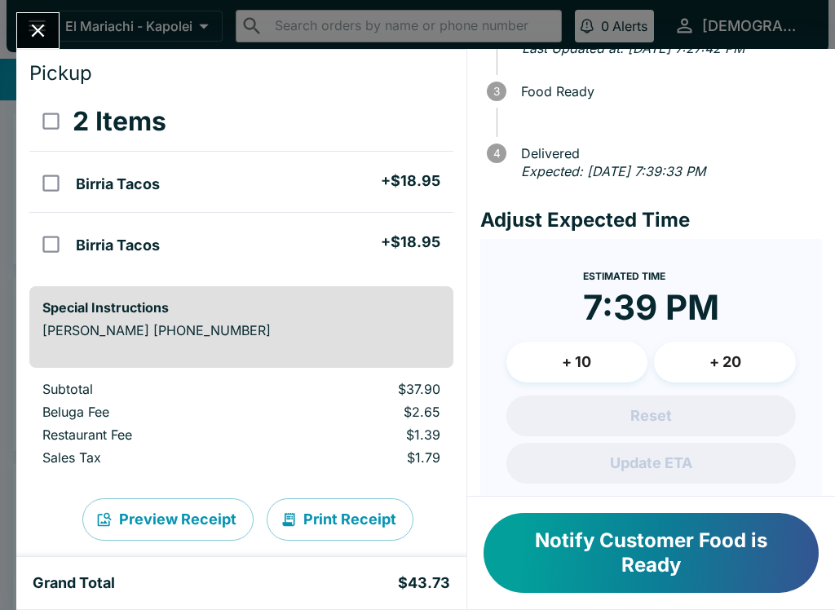
click at [638, 550] on button "Notify Customer Food is Ready" at bounding box center [650, 553] width 335 height 80
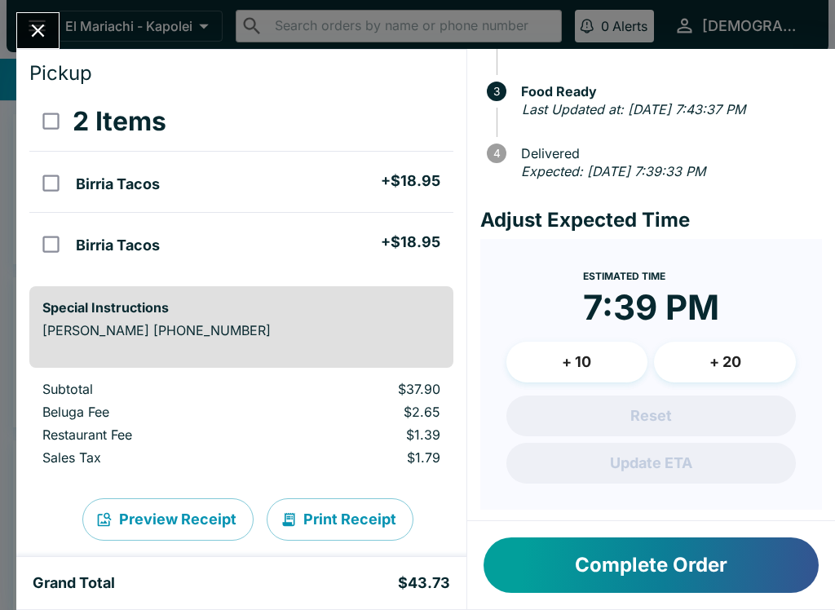
click at [716, 557] on button "Complete Order" at bounding box center [650, 564] width 335 height 55
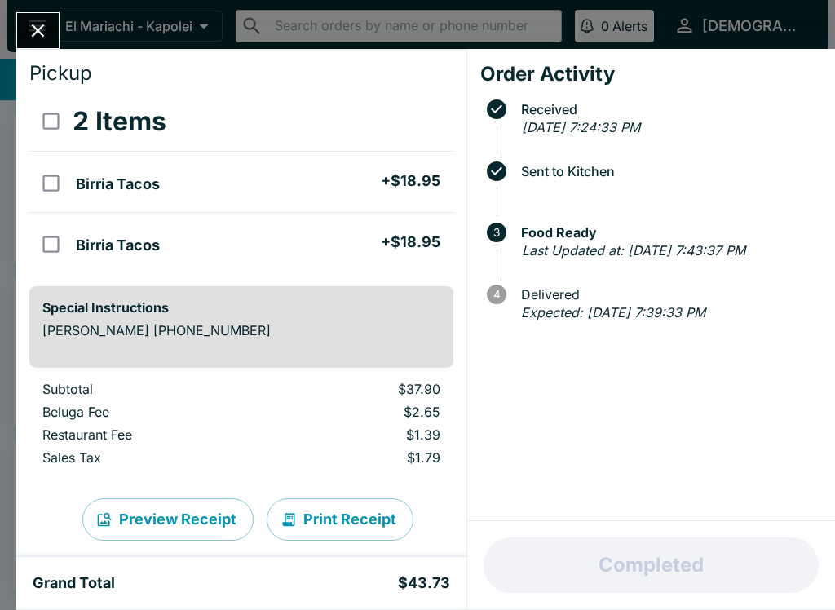
scroll to position [0, 0]
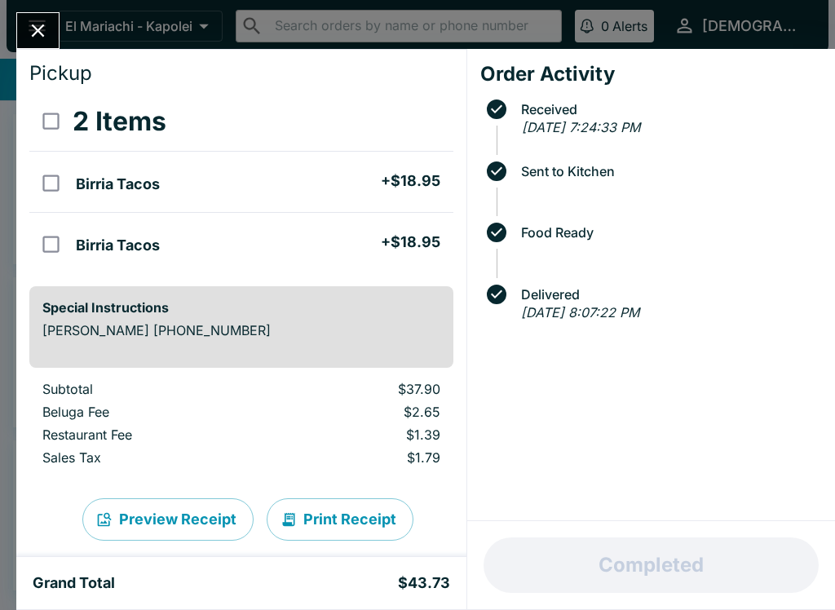
click at [42, 20] on icon "Close" at bounding box center [38, 31] width 22 height 22
